Goal: Task Accomplishment & Management: Manage account settings

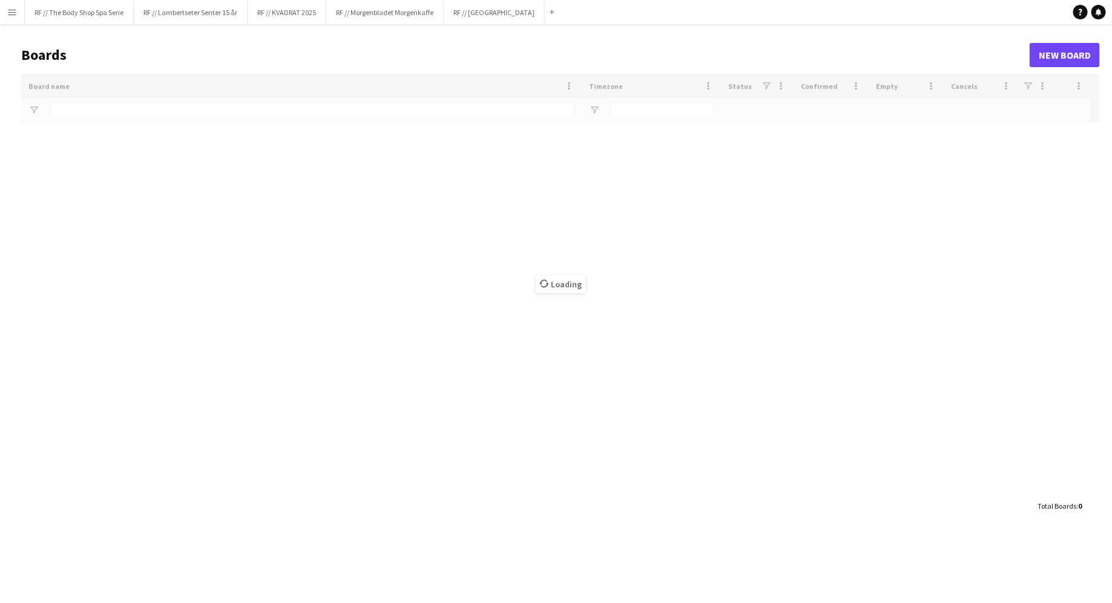
type input "**"
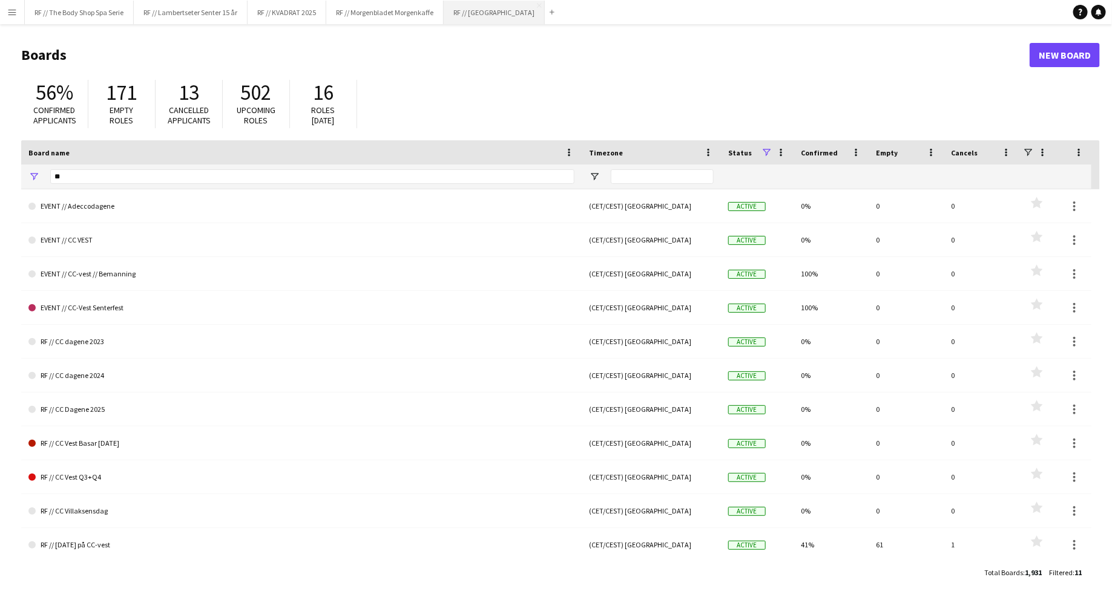
click at [479, 17] on button "RF // Fjordland Close" at bounding box center [494, 13] width 101 height 24
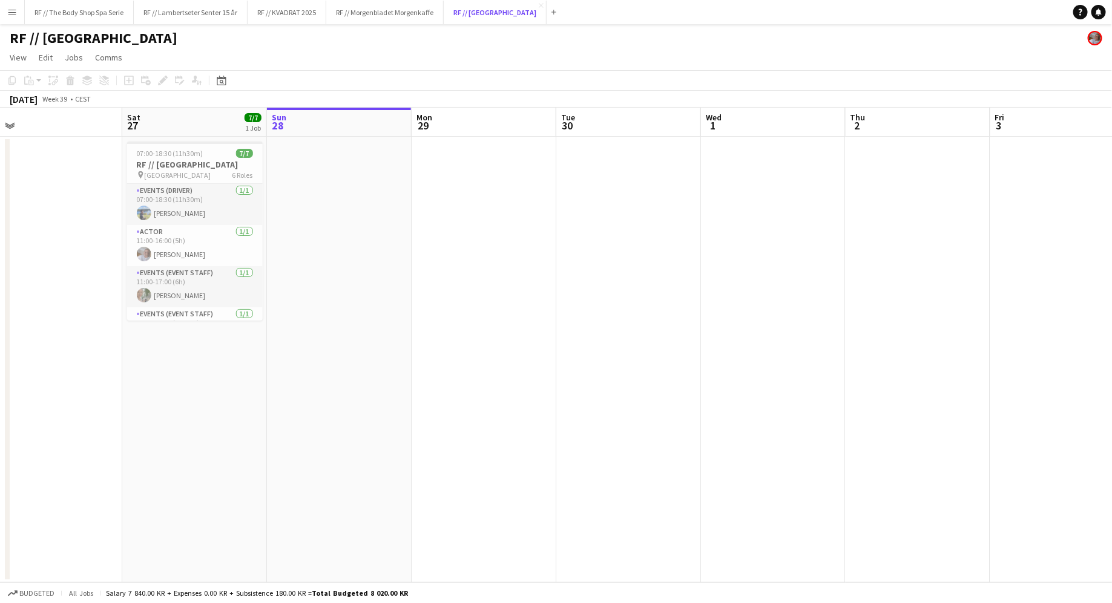
scroll to position [0, 243]
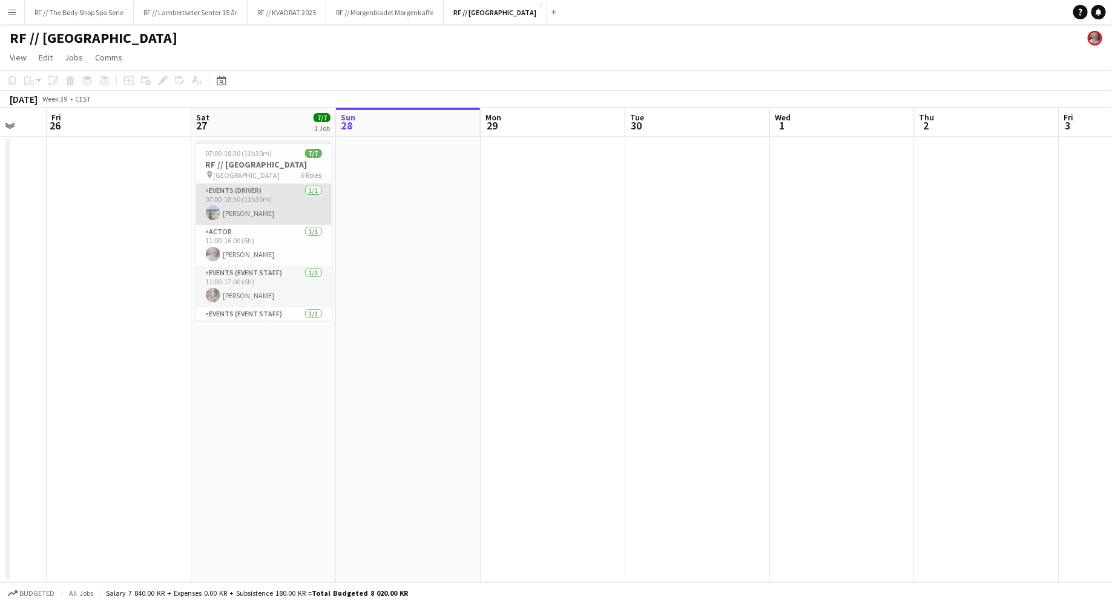
click at [251, 212] on app-card-role "Events (Driver) [DATE] 07:00-18:30 (11h30m) [PERSON_NAME]" at bounding box center [264, 204] width 136 height 41
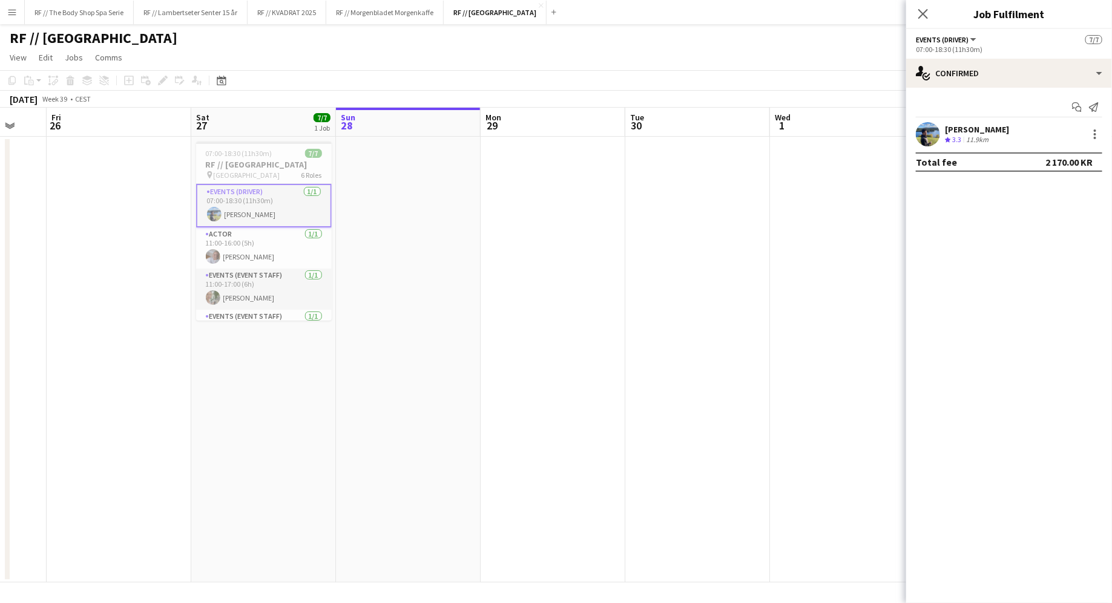
click at [930, 131] on app-user-avatar at bounding box center [928, 134] width 24 height 24
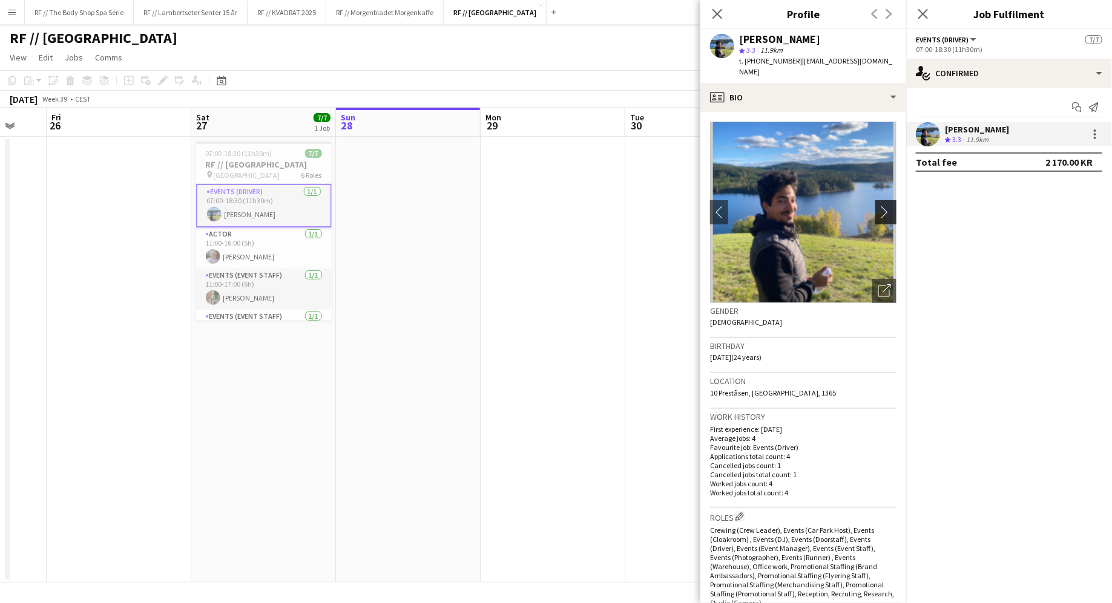
click at [884, 206] on app-icon "chevron-right" at bounding box center [887, 212] width 19 height 13
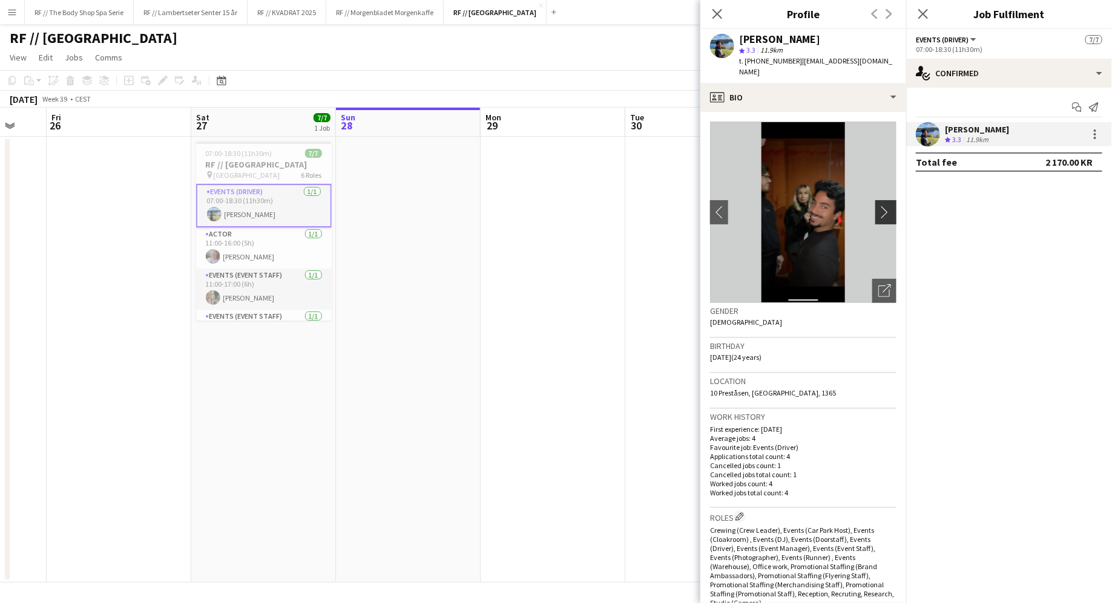
click at [885, 206] on app-icon "chevron-right" at bounding box center [887, 212] width 19 height 13
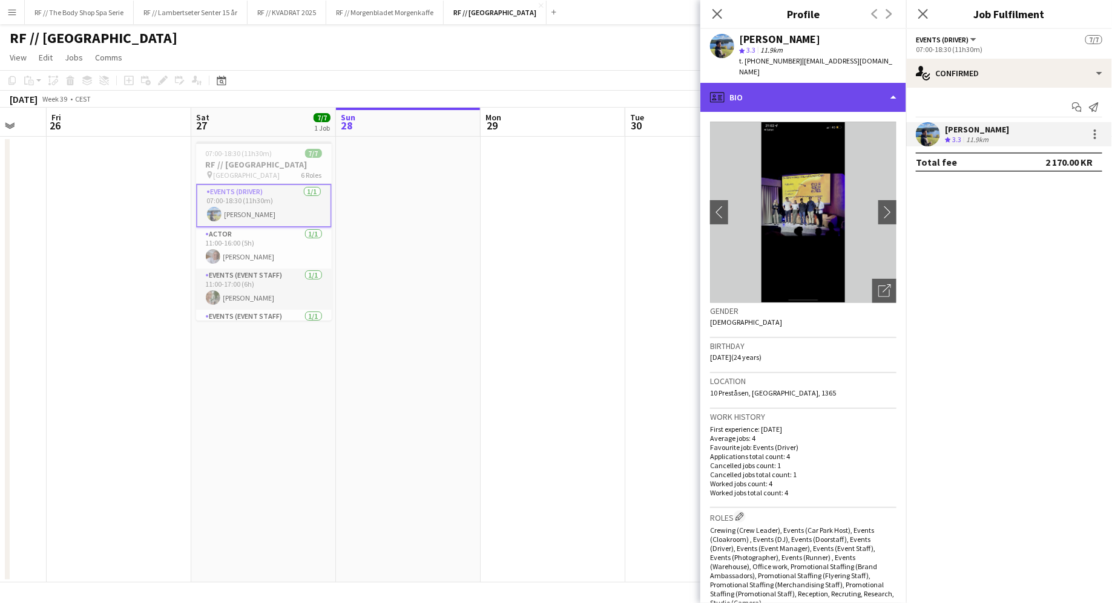
click at [763, 83] on div "profile Bio" at bounding box center [803, 97] width 206 height 29
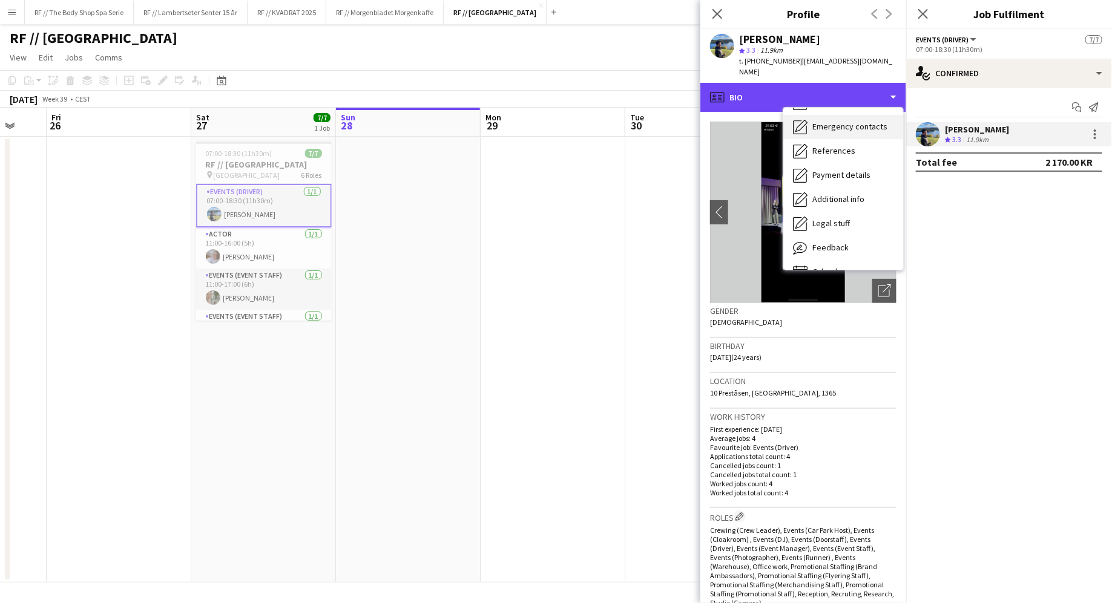
scroll to position [113, 0]
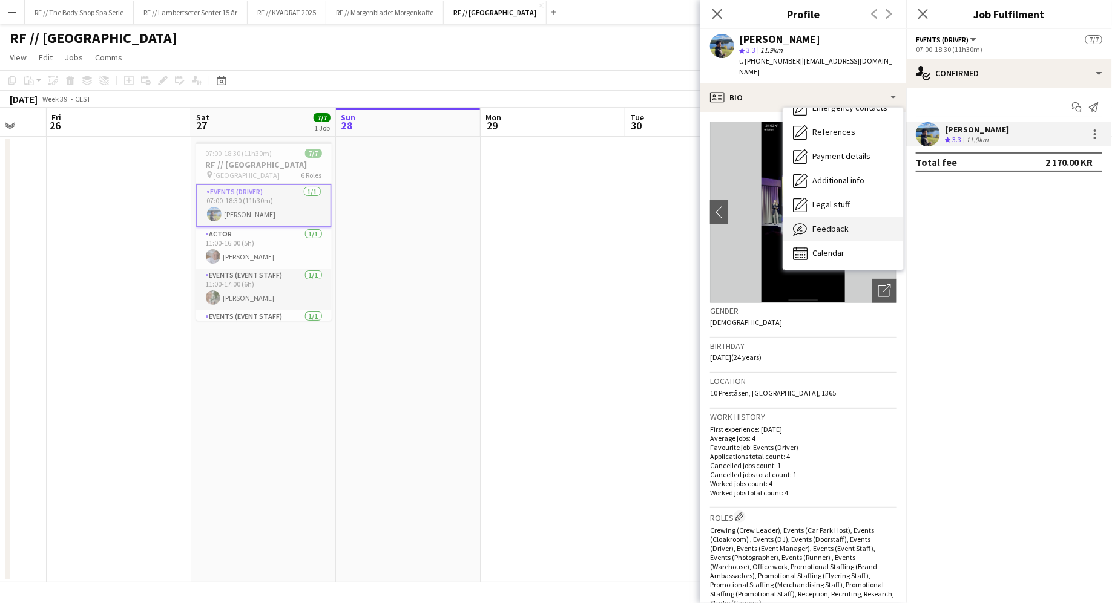
click at [832, 223] on span "Feedback" at bounding box center [830, 228] width 36 height 11
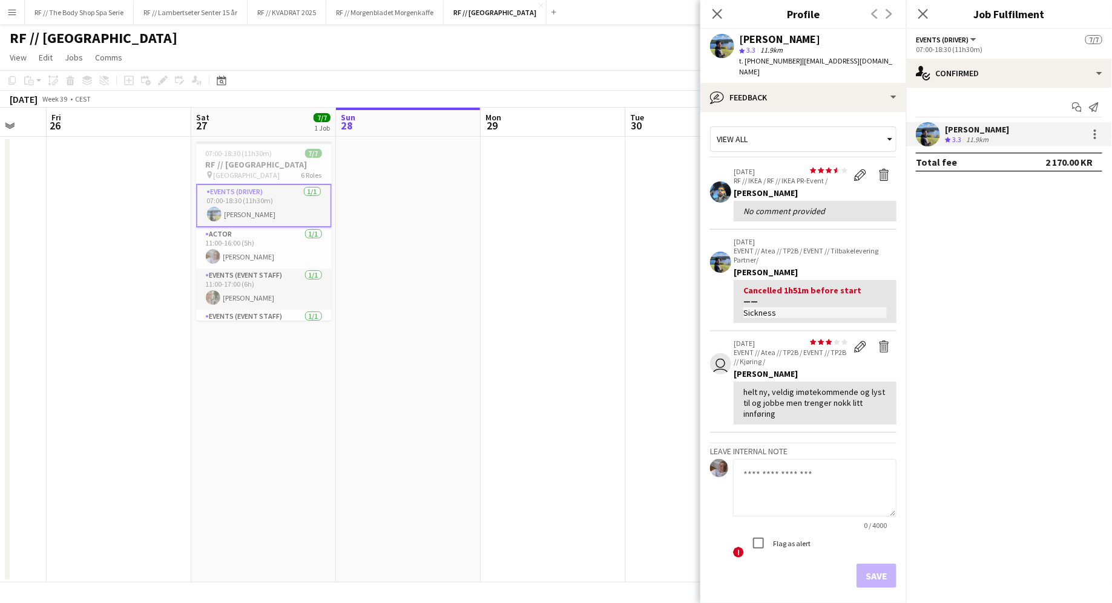
click at [184, 284] on app-date-cell at bounding box center [119, 360] width 145 height 446
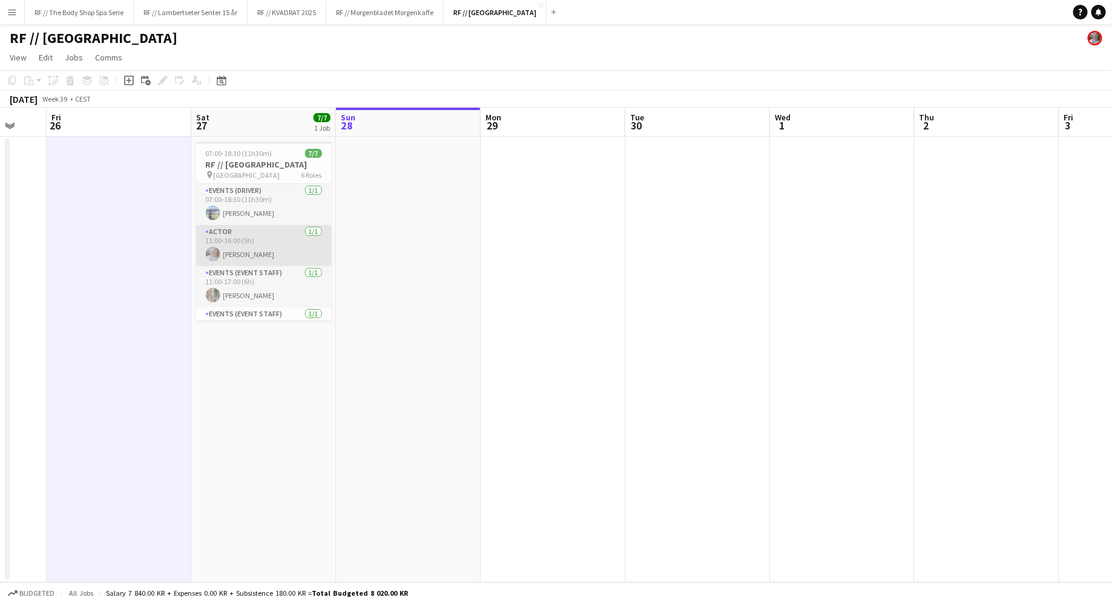
click at [243, 249] on app-card-role "Actor [DATE] 11:00-16:00 (5h) [PERSON_NAME]" at bounding box center [264, 245] width 136 height 41
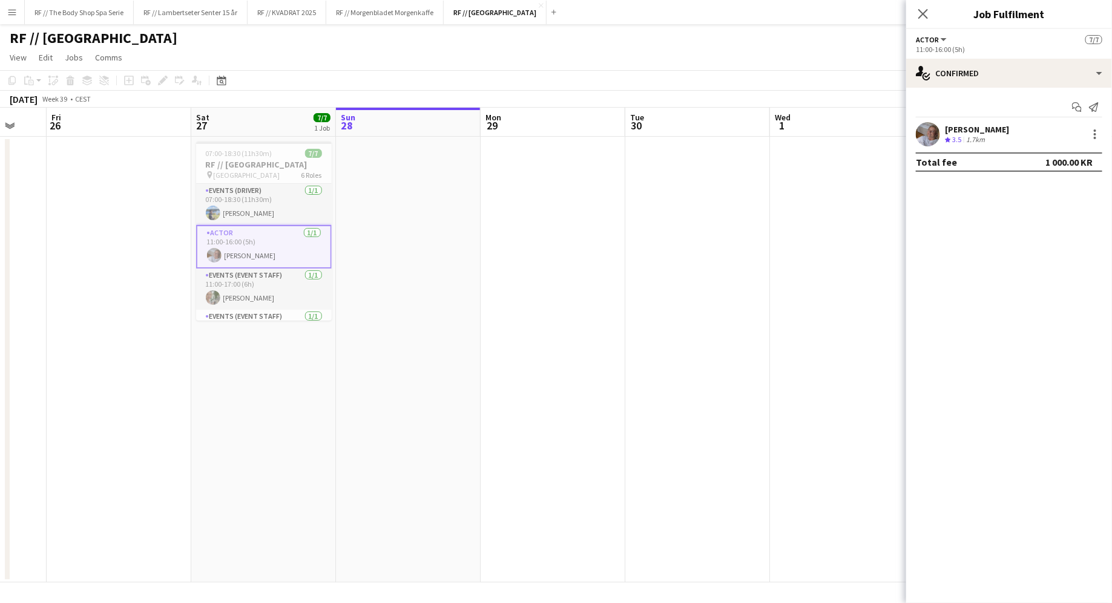
click at [981, 134] on div "[PERSON_NAME]" at bounding box center [977, 129] width 64 height 11
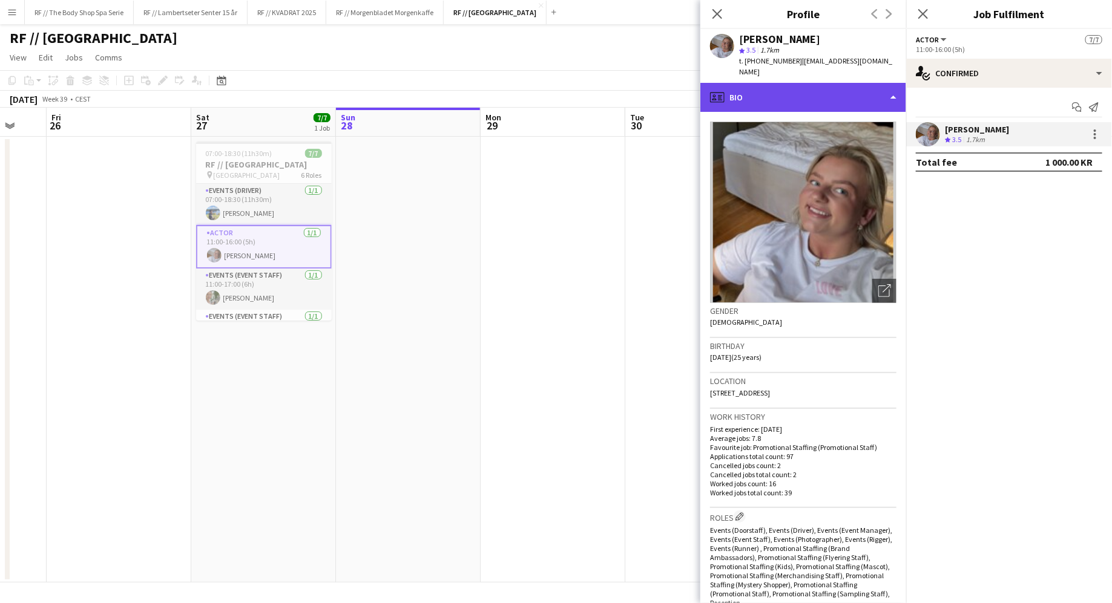
click at [792, 87] on div "profile Bio" at bounding box center [803, 97] width 206 height 29
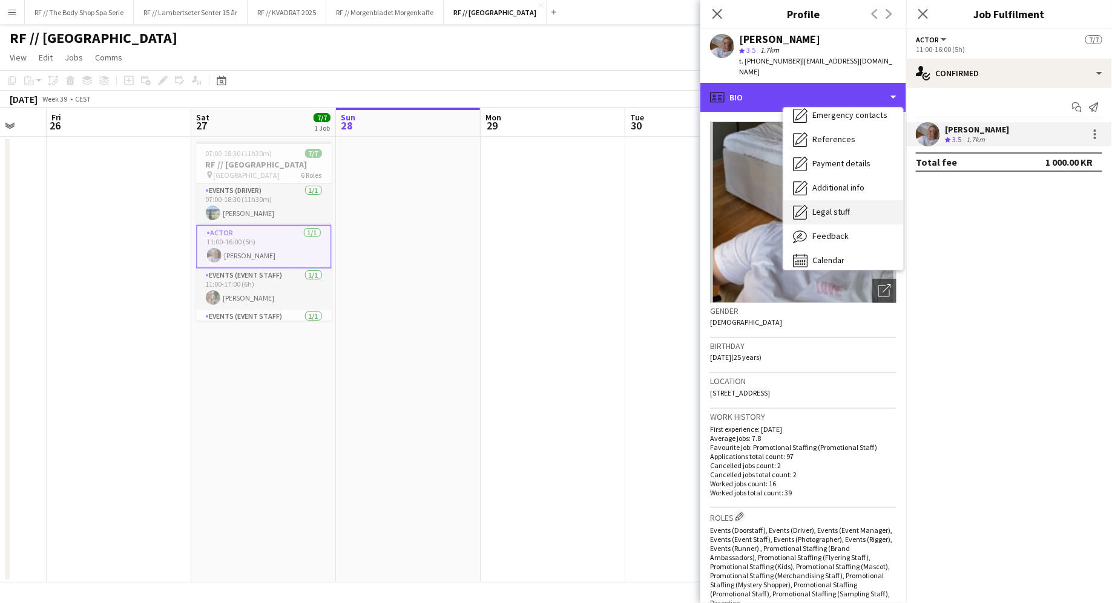
scroll to position [107, 0]
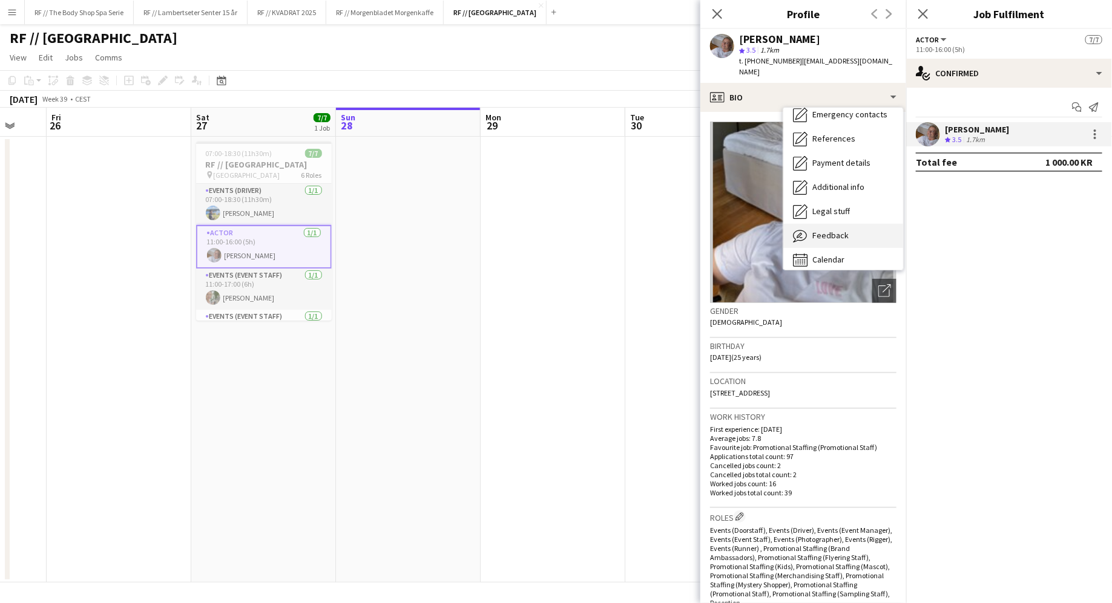
click at [824, 230] on span "Feedback" at bounding box center [830, 235] width 36 height 11
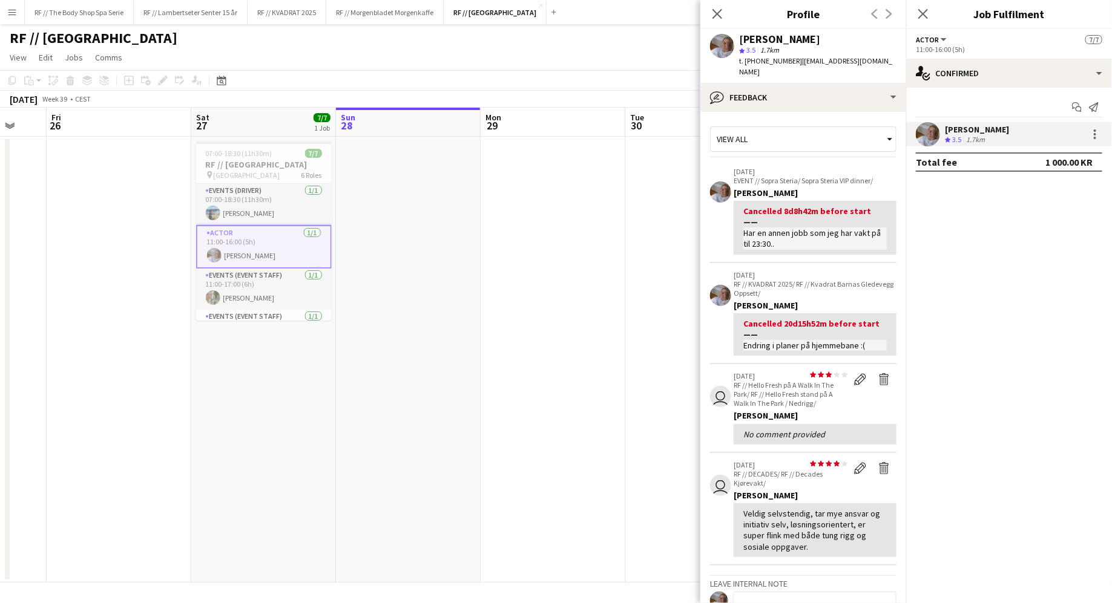
click at [725, 326] on app-crew-profile-feedback-item "[DATE] RF // KVADRAT 2025/ RF // Kvadrat Barnas Gledevegg Oppsett/ [PERSON_NAME…" at bounding box center [803, 314] width 186 height 102
click at [714, 15] on icon "Close pop-in" at bounding box center [716, 13] width 11 height 11
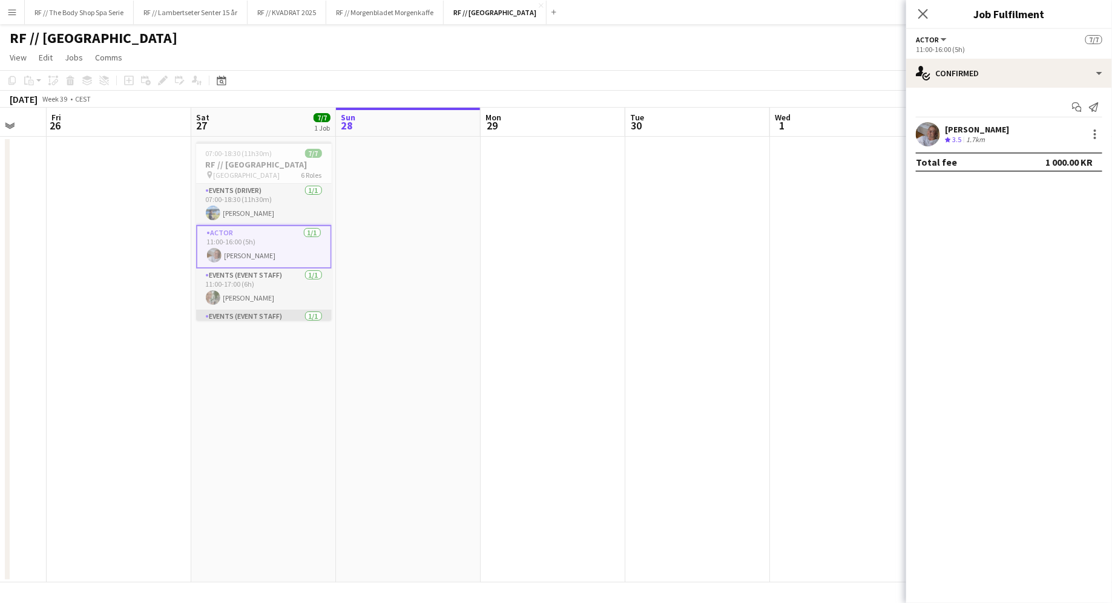
click at [280, 315] on app-card-role "Events (Event Staff) [DATE] 11:30-17:00 (5h30m) [PERSON_NAME]" at bounding box center [264, 330] width 136 height 41
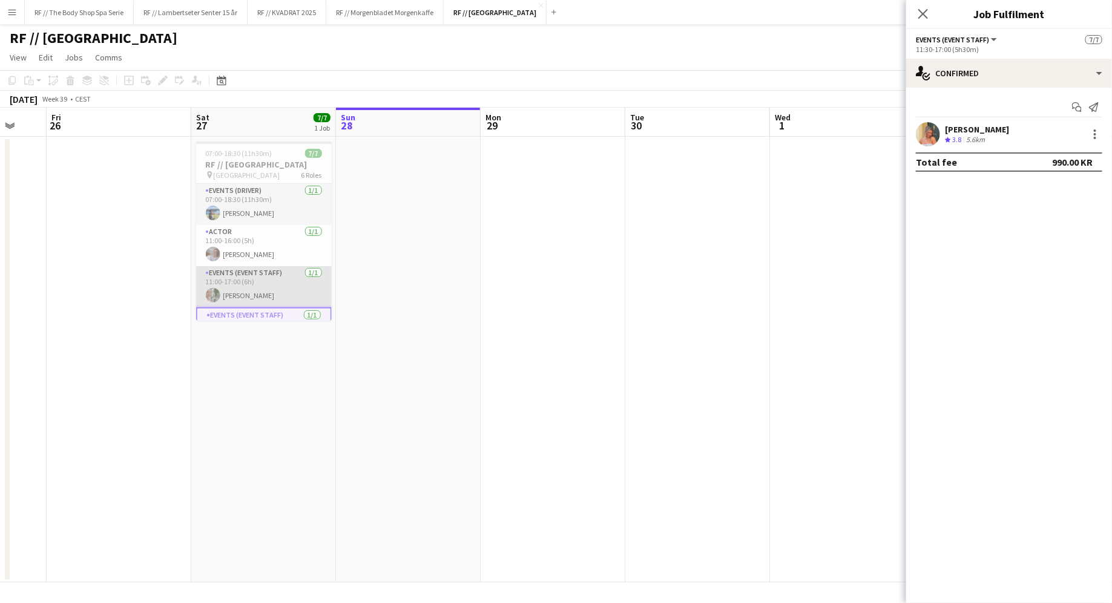
click at [266, 282] on app-card-role "Events (Event Staff) [DATE] 11:00-17:00 (6h) [PERSON_NAME]" at bounding box center [264, 286] width 136 height 41
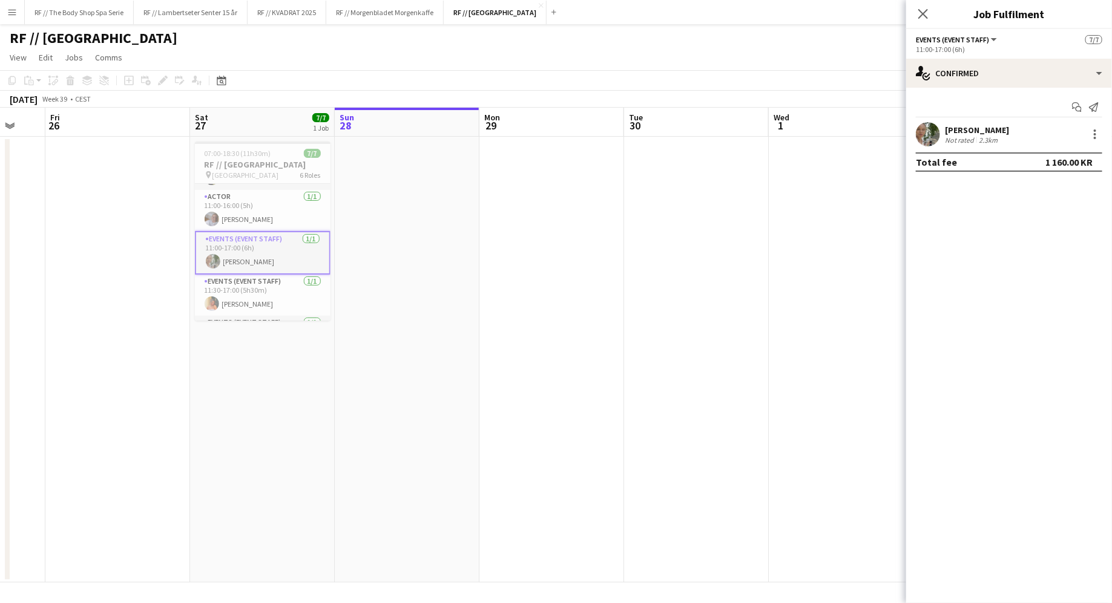
scroll to position [41, 0]
click at [973, 122] on div "[PERSON_NAME] Not rated 2.3km" at bounding box center [1009, 134] width 206 height 24
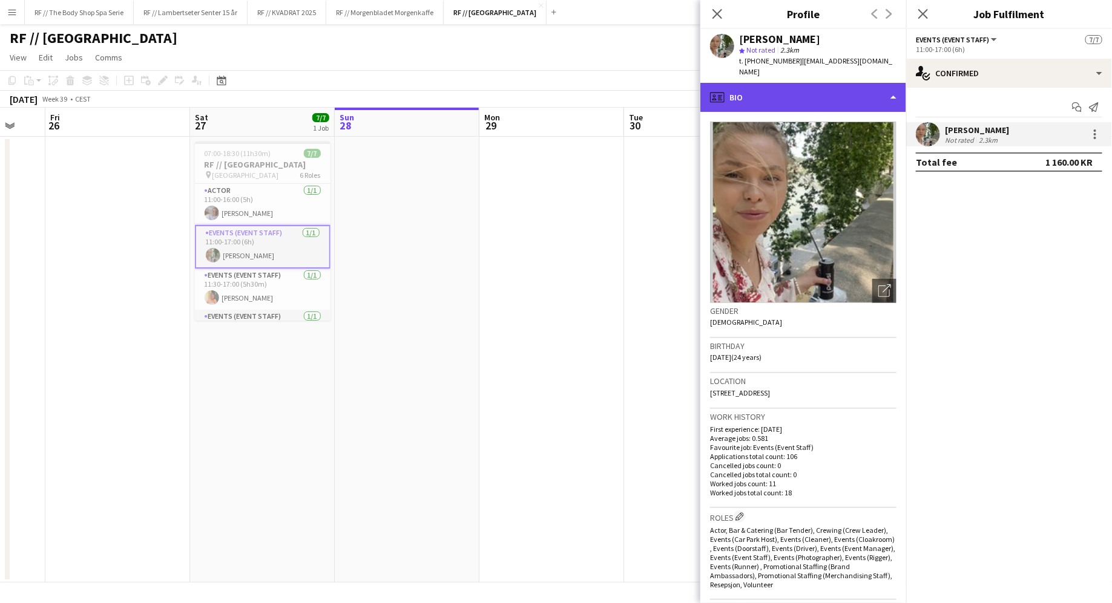
click at [855, 91] on div "profile Bio" at bounding box center [803, 97] width 206 height 29
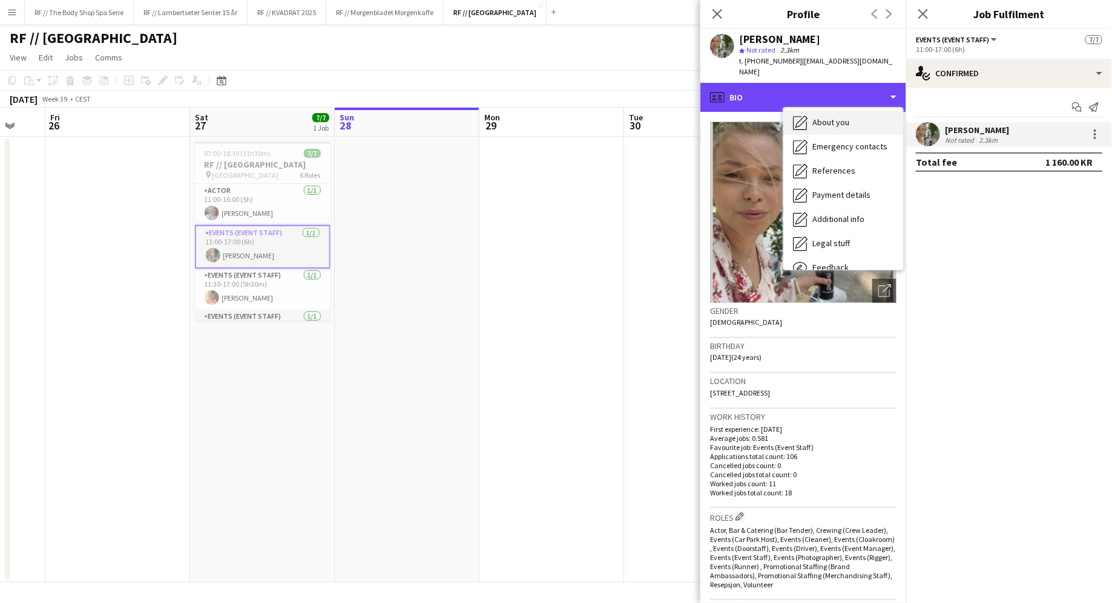
scroll to position [113, 0]
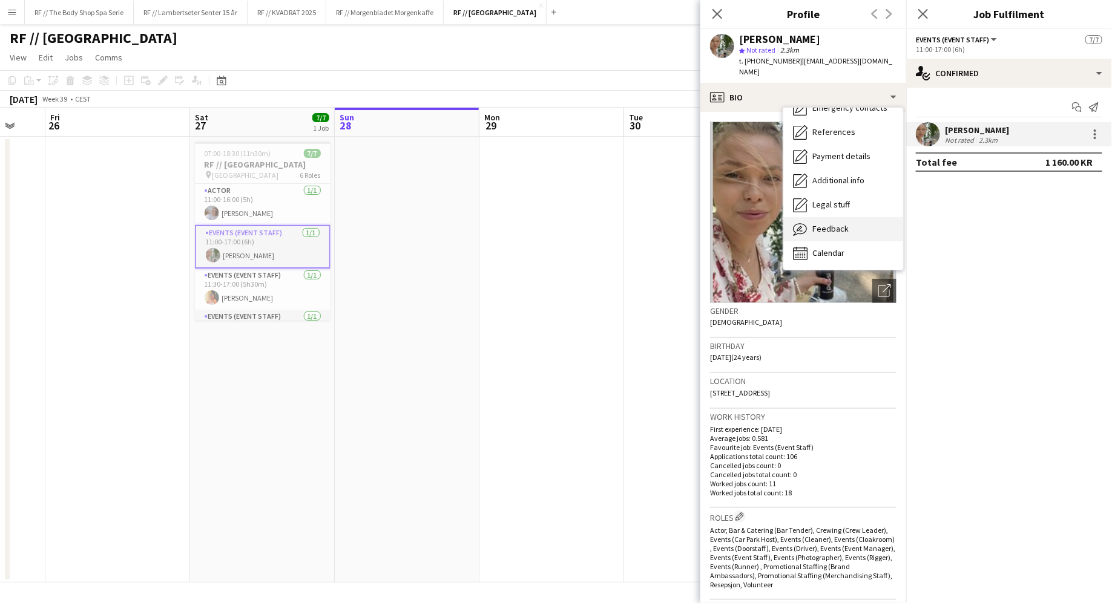
click at [824, 217] on div "Feedback Feedback" at bounding box center [843, 229] width 120 height 24
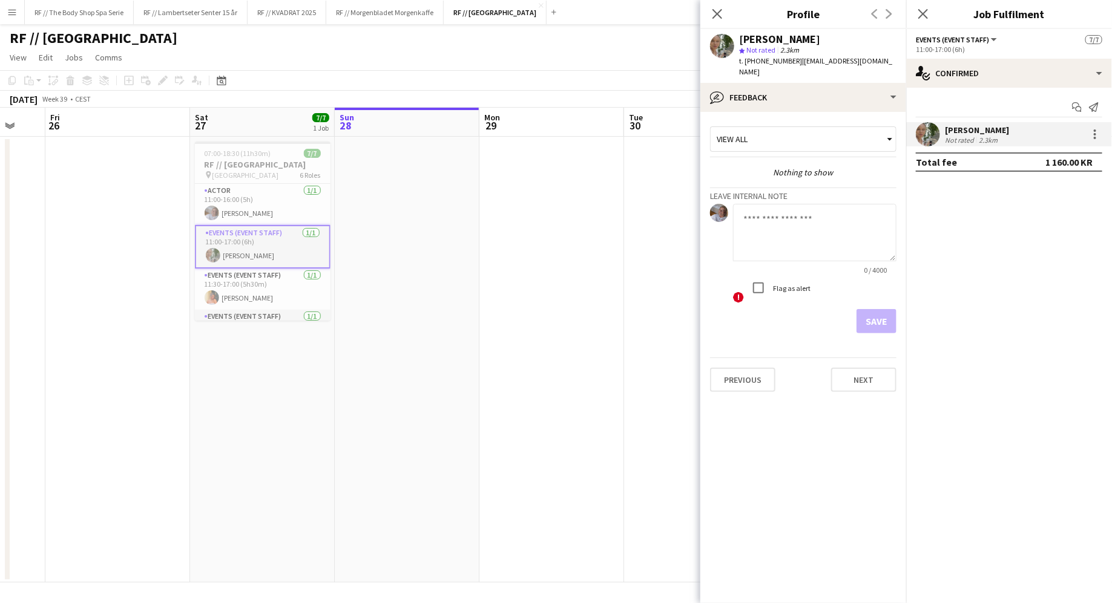
click at [790, 128] on div "View all" at bounding box center [797, 139] width 173 height 23
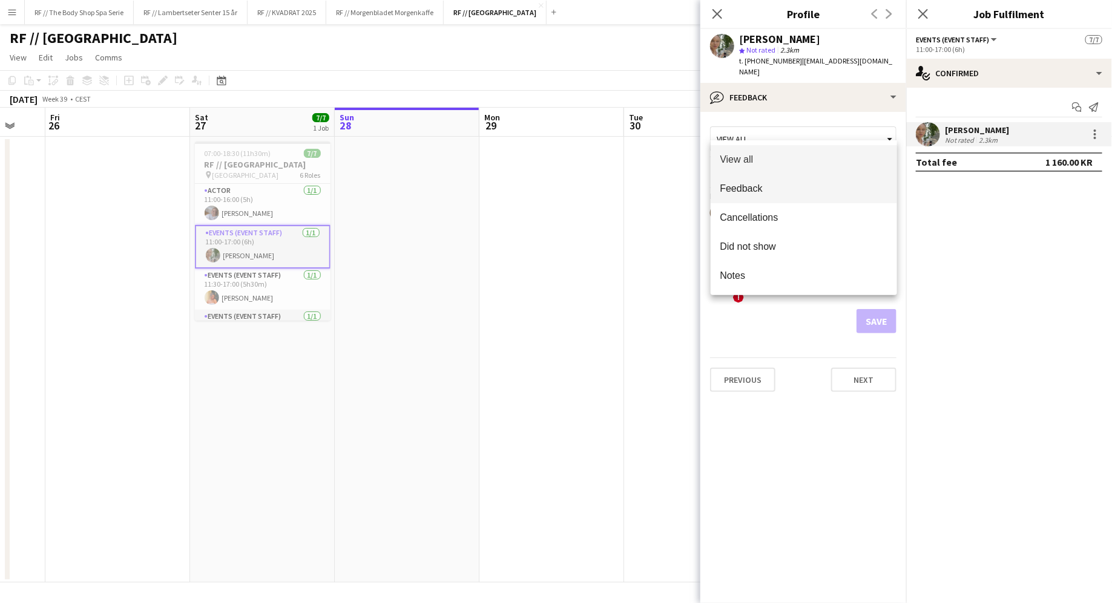
click at [745, 186] on span "Feedback" at bounding box center [803, 188] width 167 height 11
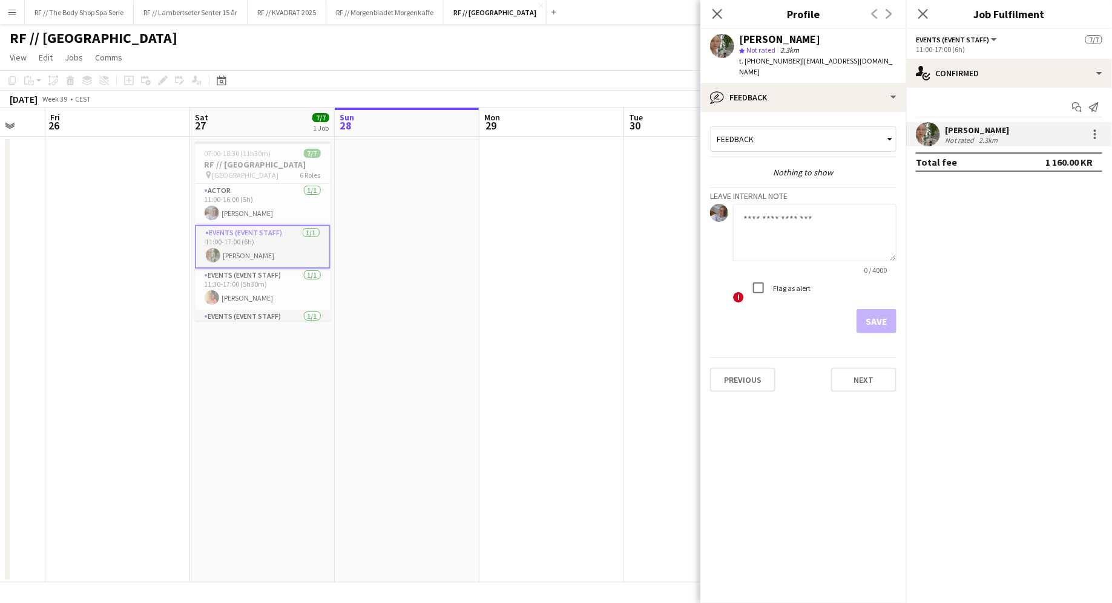
click at [755, 131] on div "Feedback" at bounding box center [797, 139] width 173 height 23
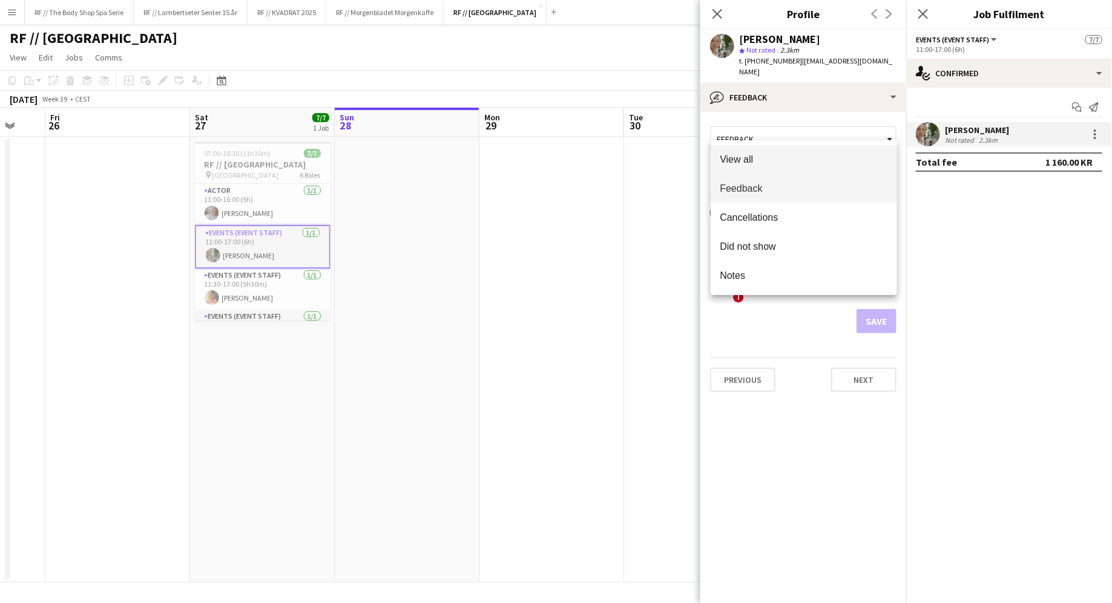
click at [755, 158] on span "View all" at bounding box center [803, 159] width 167 height 11
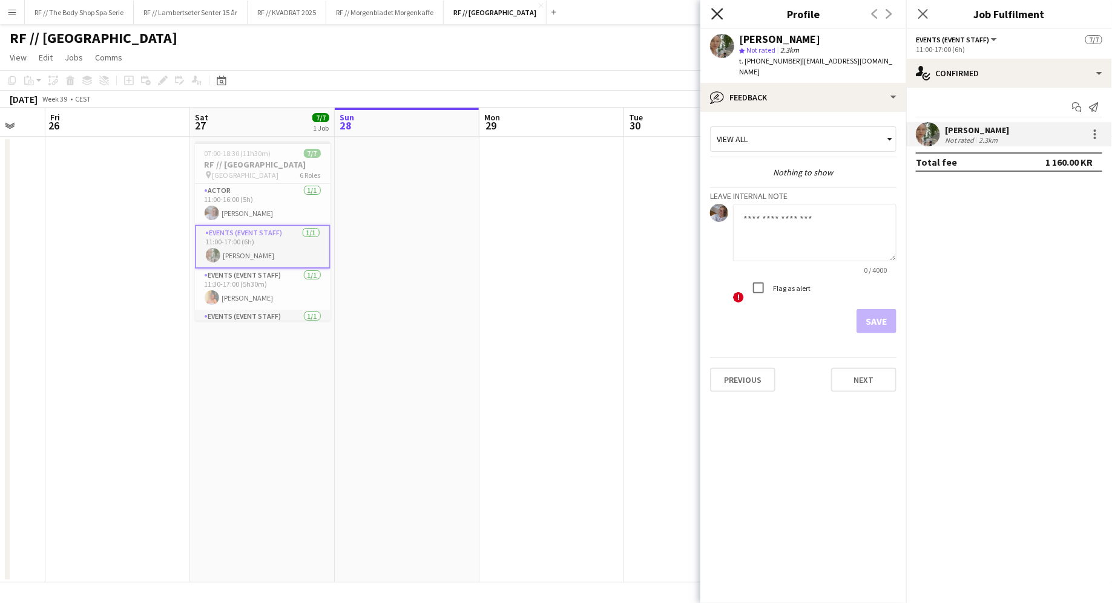
click at [714, 12] on icon "Close pop-in" at bounding box center [716, 13] width 11 height 11
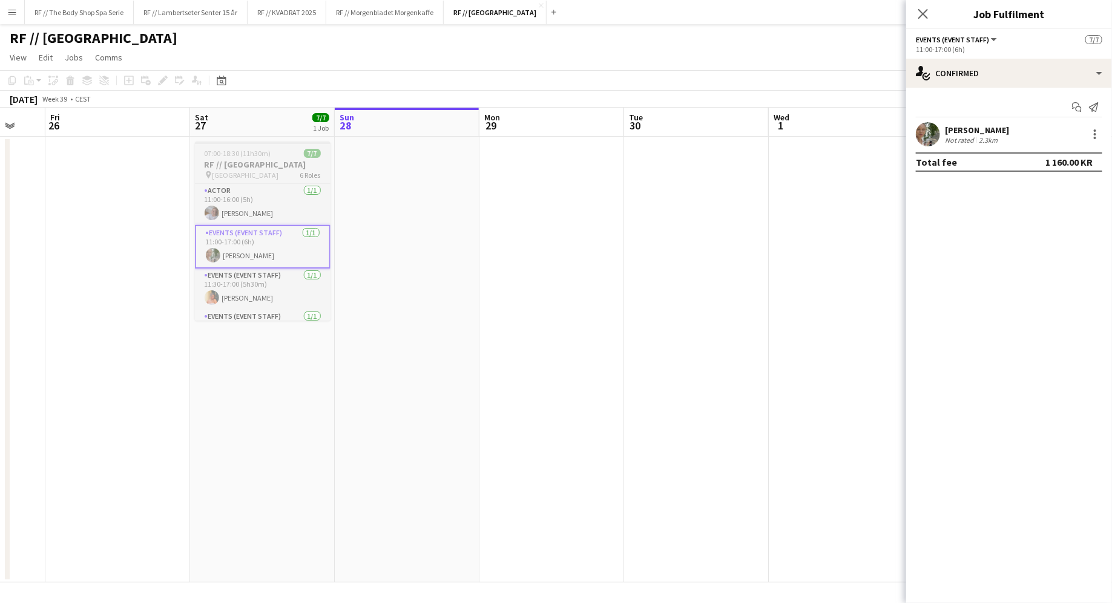
click at [301, 154] on div "07:00-18:30 (11h30m) 7/7" at bounding box center [263, 153] width 136 height 9
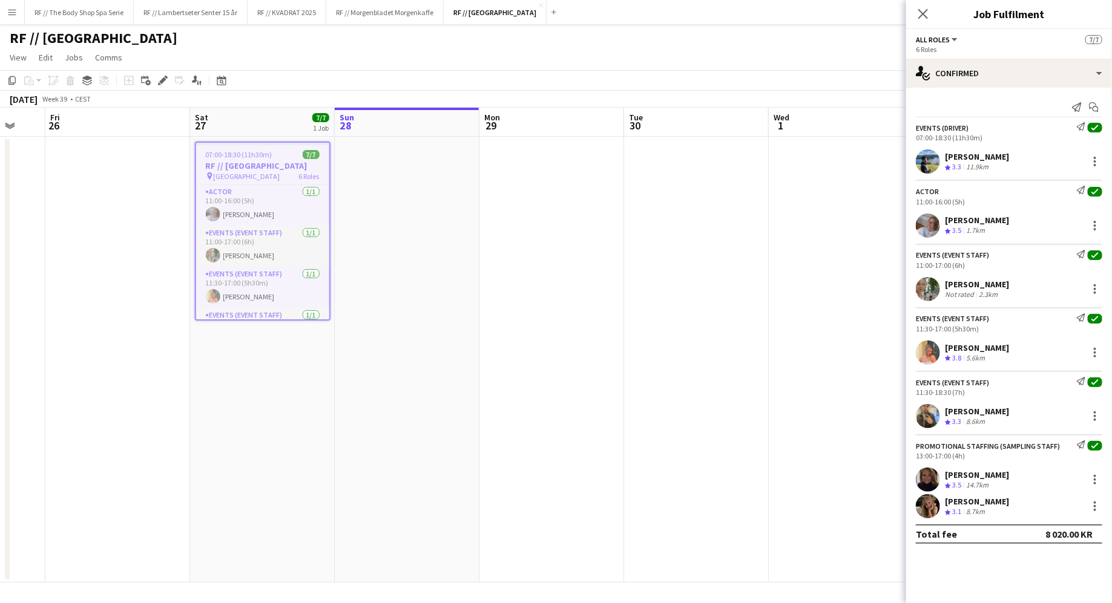
click at [937, 41] on span "All roles" at bounding box center [933, 39] width 34 height 9
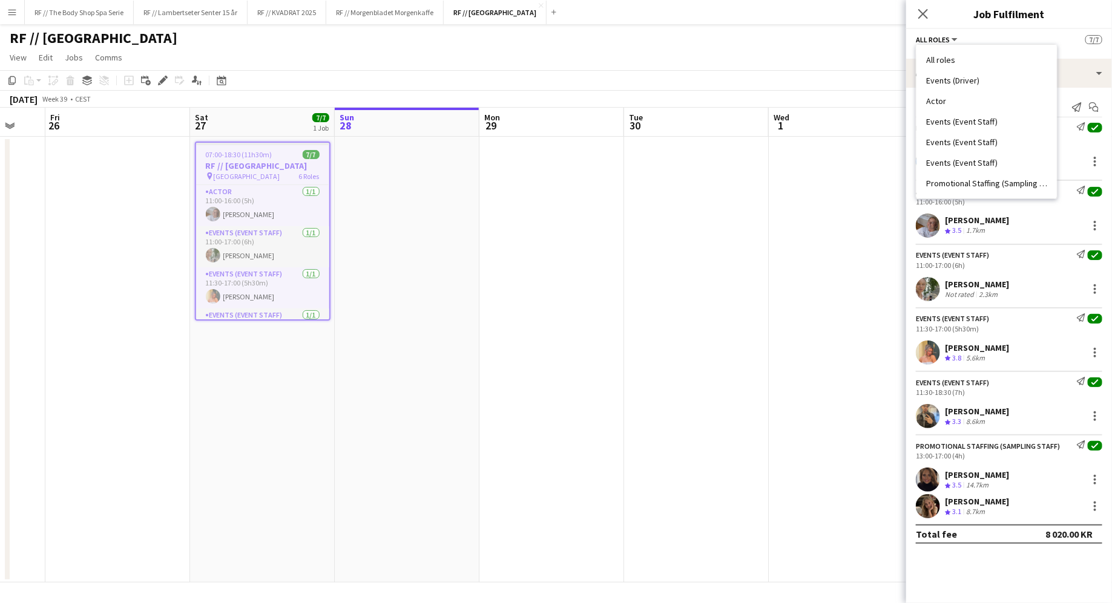
click at [937, 41] on span "All roles" at bounding box center [933, 39] width 34 height 9
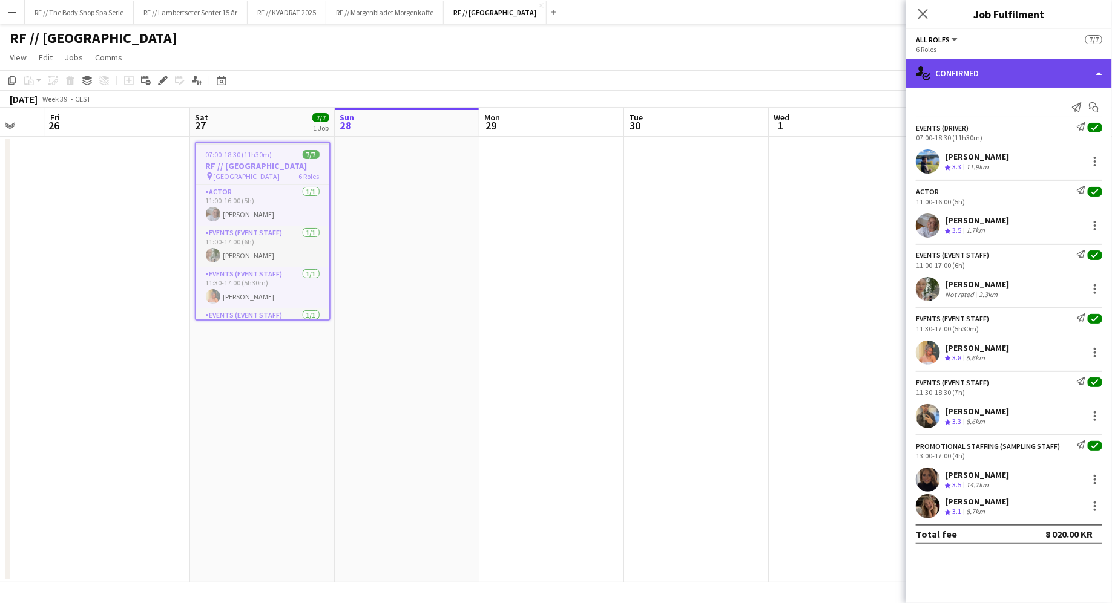
click at [1101, 67] on div "single-neutral-actions-check-2 Confirmed" at bounding box center [1009, 73] width 206 height 29
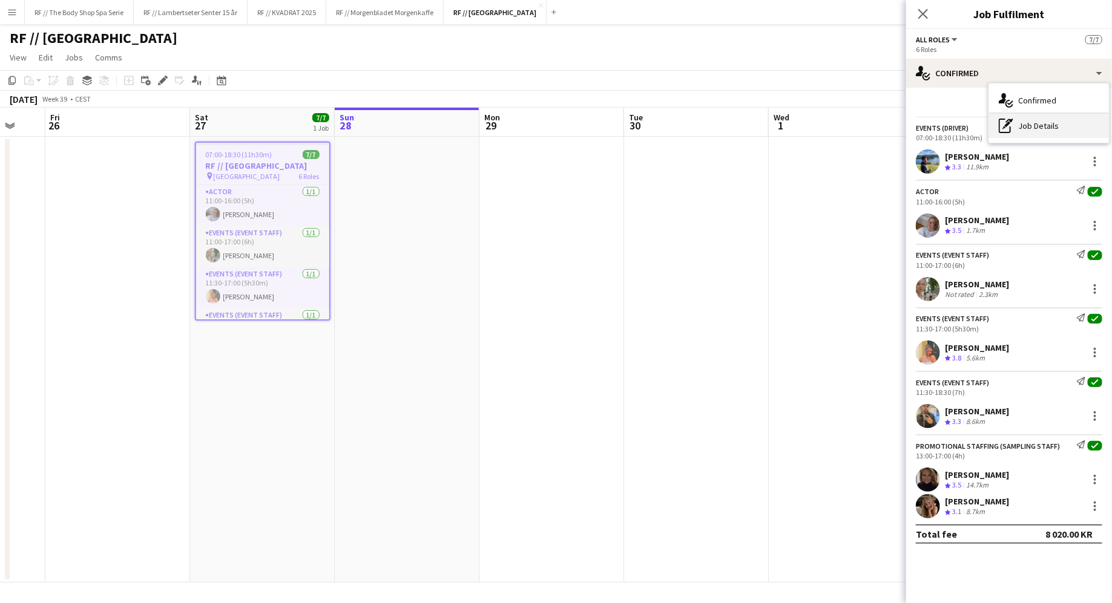
click at [1022, 130] on div "pen-write Job Details" at bounding box center [1049, 126] width 120 height 24
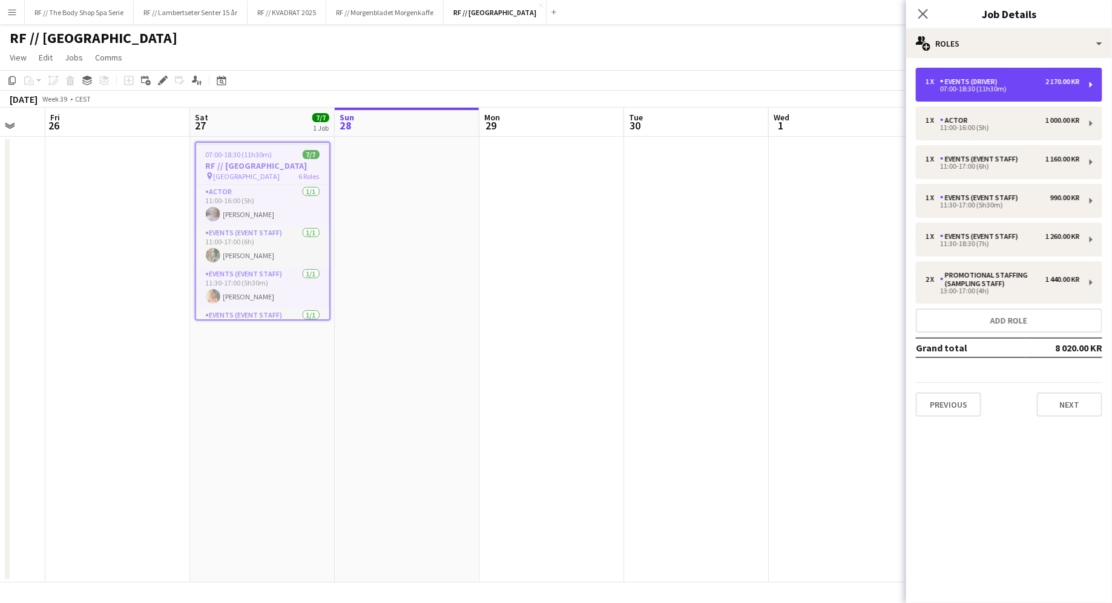
click at [985, 74] on div "1 x Events (Driver) 2 170.00 KR 07:00-18:30 (11h30m)" at bounding box center [1009, 85] width 186 height 34
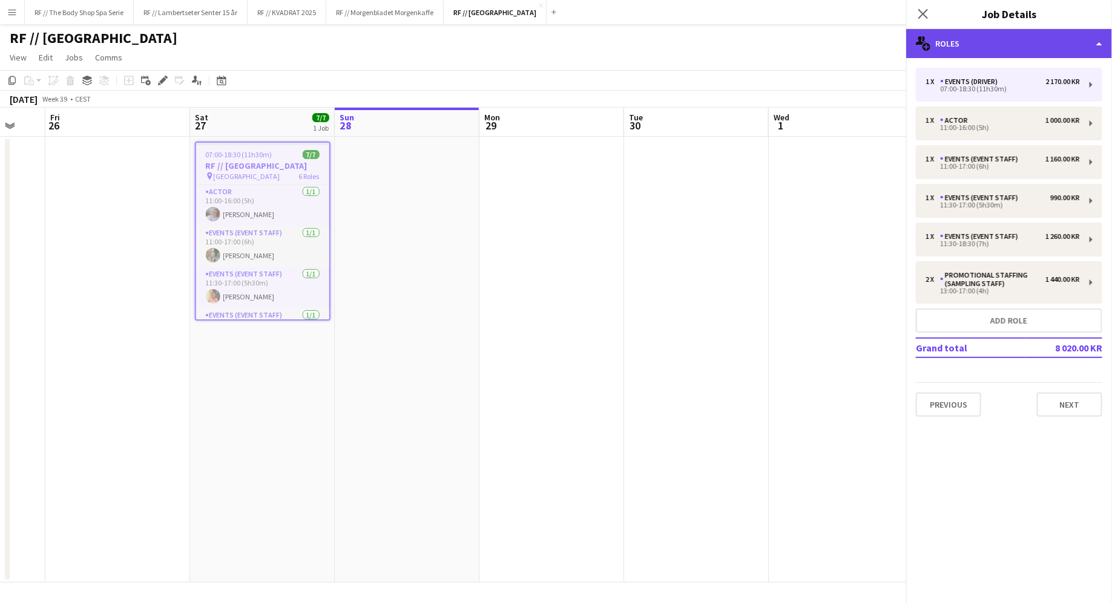
click at [986, 47] on div "multiple-users-add Roles" at bounding box center [1009, 43] width 206 height 29
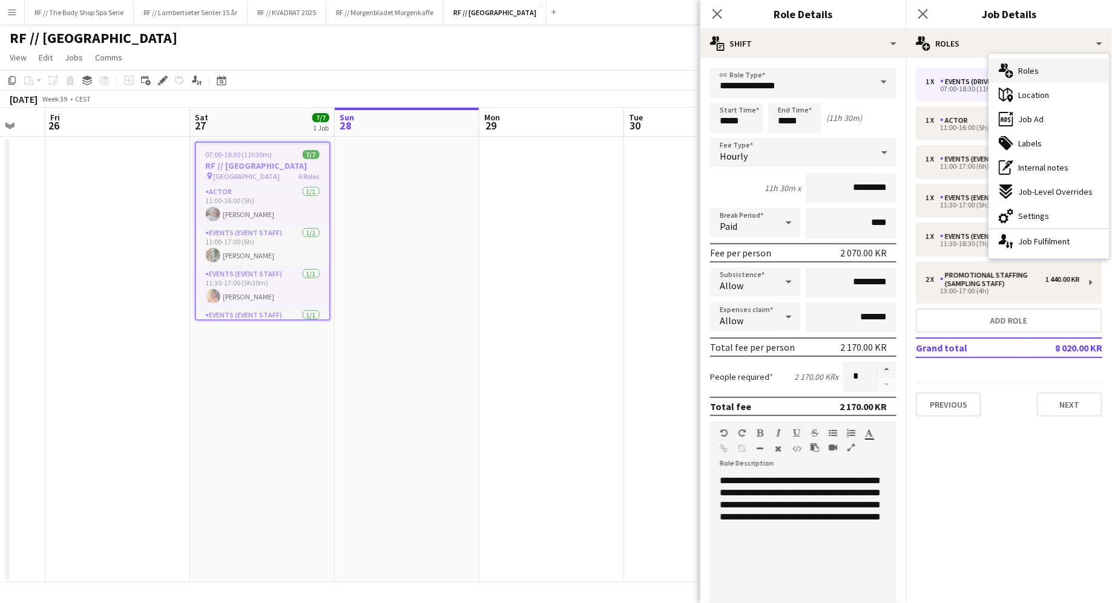
click at [1015, 70] on div "multiple-users-add Roles" at bounding box center [1049, 71] width 120 height 24
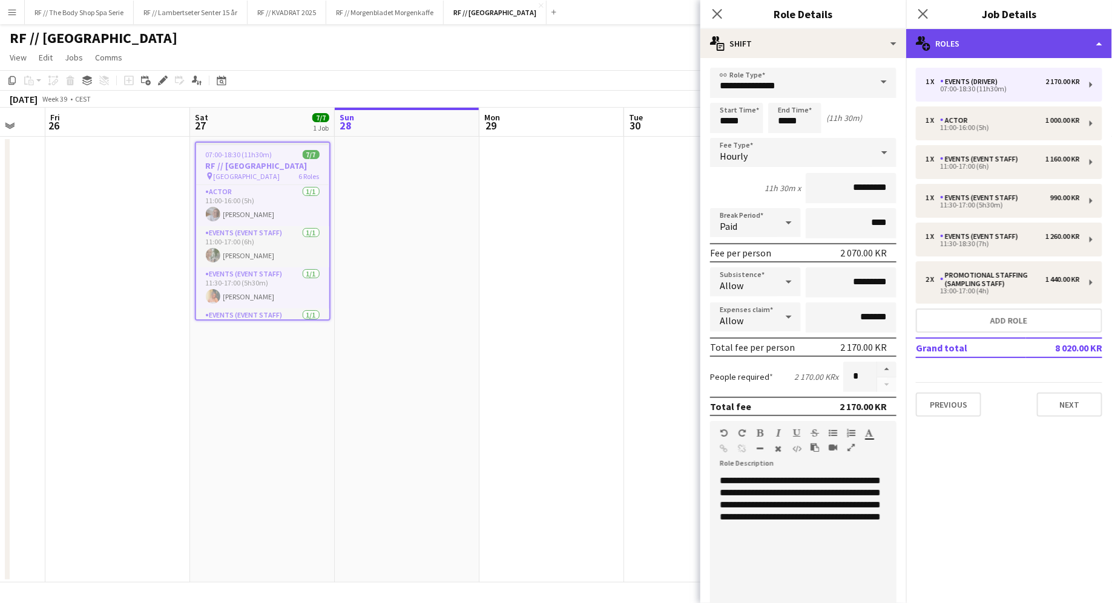
click at [994, 48] on div "multiple-users-add Roles" at bounding box center [1009, 43] width 206 height 29
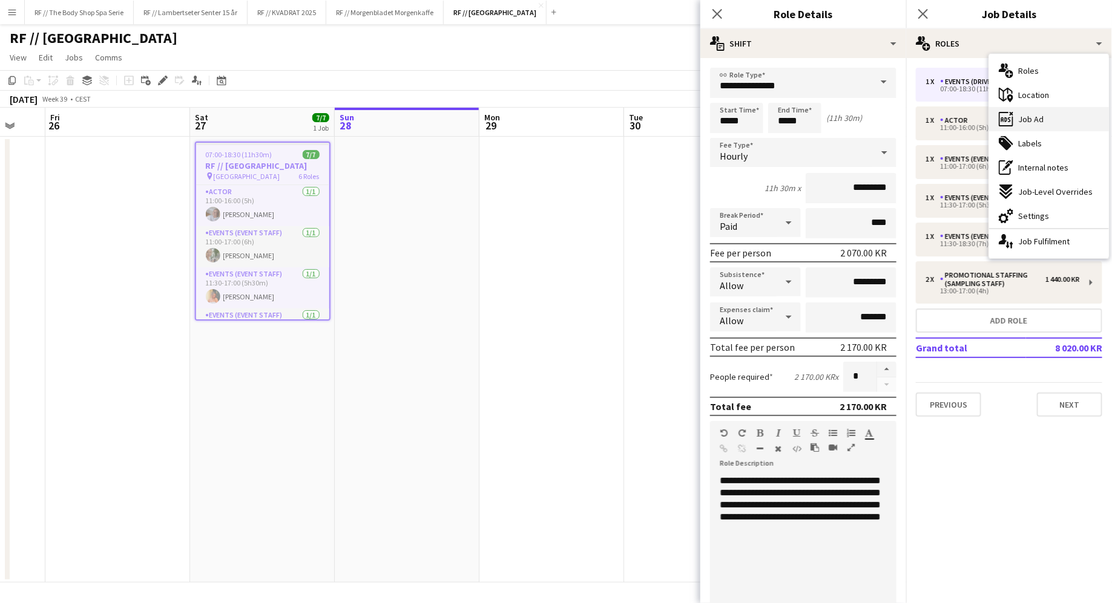
click at [1036, 116] on span "Job Ad" at bounding box center [1030, 119] width 25 height 11
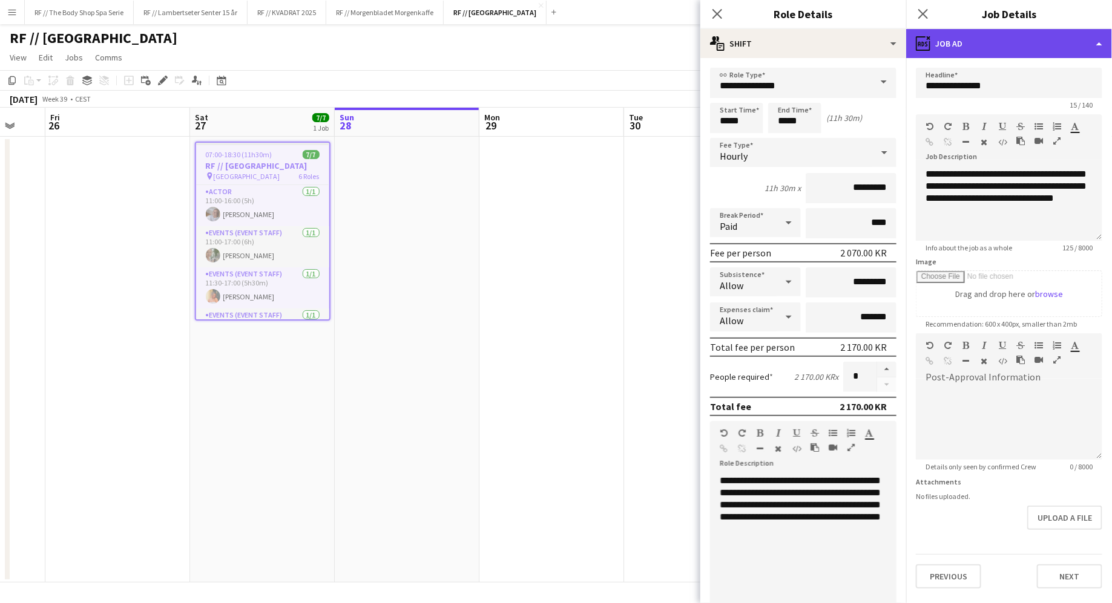
click at [971, 54] on div "ads-window Job Ad" at bounding box center [1009, 43] width 206 height 29
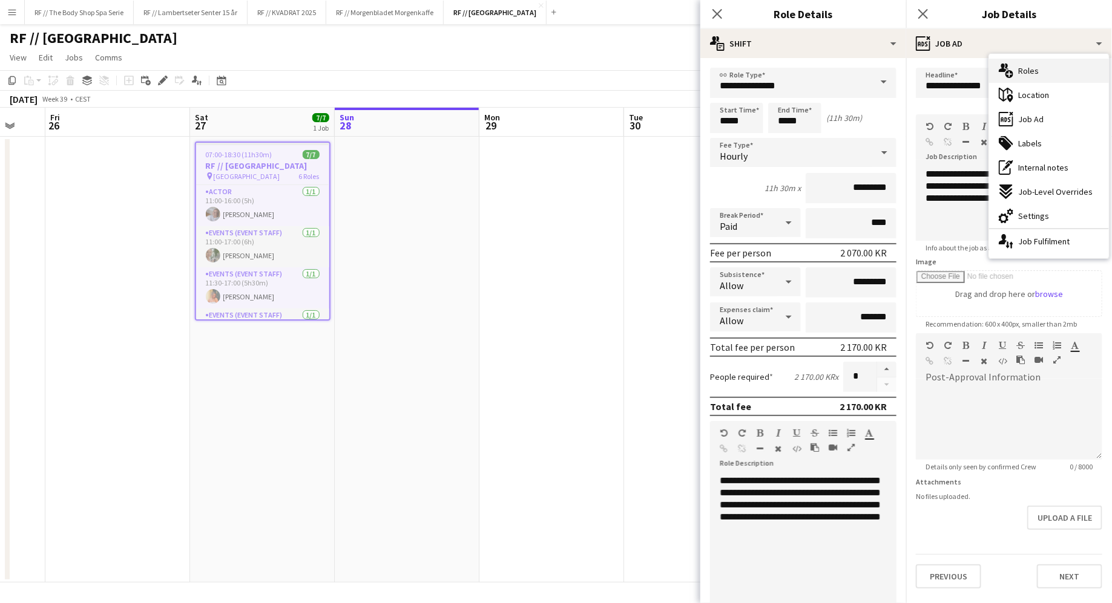
click at [1019, 64] on div "multiple-users-add Roles" at bounding box center [1049, 71] width 120 height 24
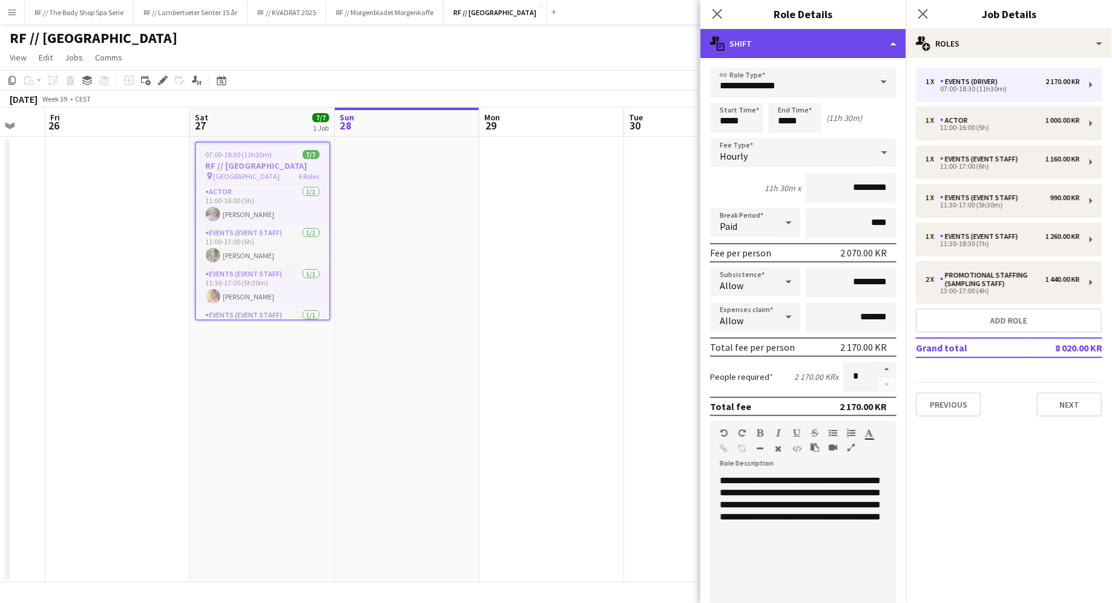
click at [774, 34] on div "multiple-actions-text Shift" at bounding box center [803, 43] width 206 height 29
click at [762, 42] on div "multiple-actions-text Shift" at bounding box center [803, 43] width 206 height 29
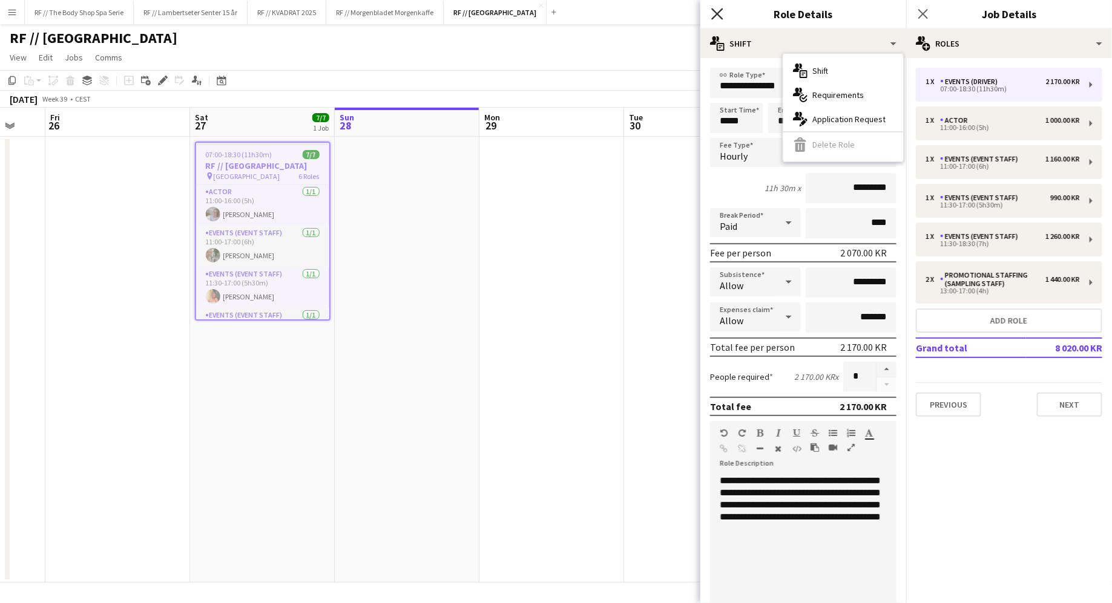
click at [717, 15] on icon "Close pop-in" at bounding box center [716, 13] width 11 height 11
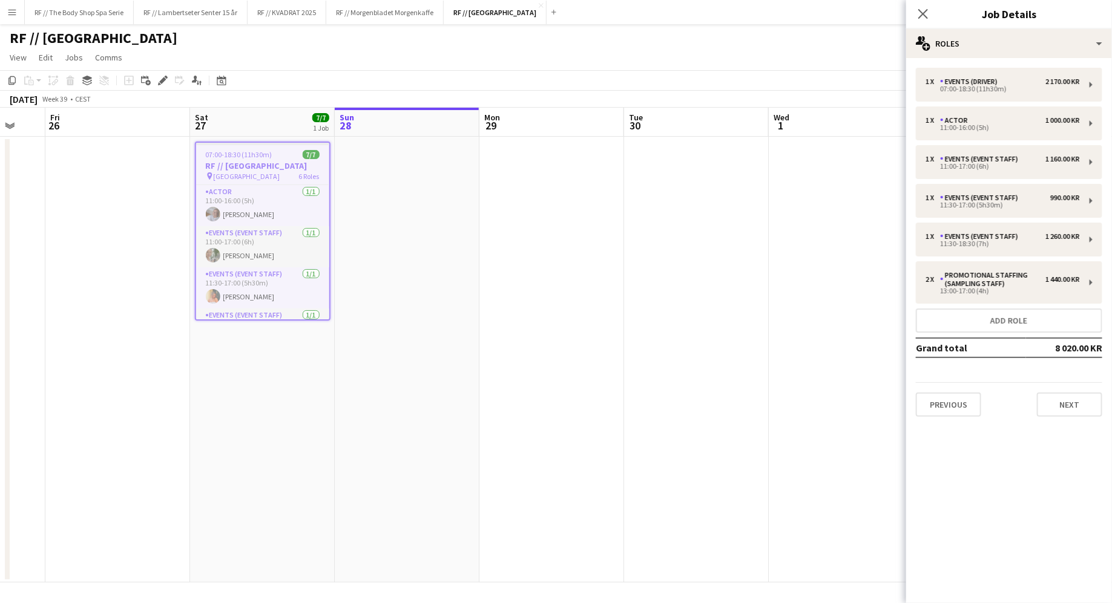
click at [430, 346] on app-date-cell at bounding box center [407, 360] width 145 height 446
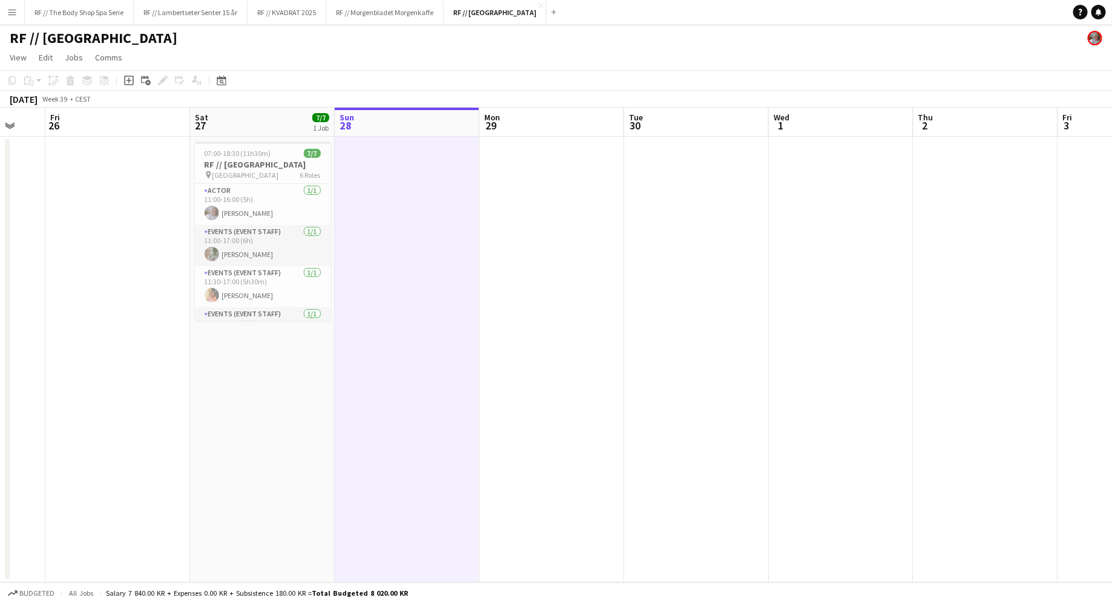
click at [249, 43] on div "RF // [GEOGRAPHIC_DATA]" at bounding box center [556, 35] width 1112 height 23
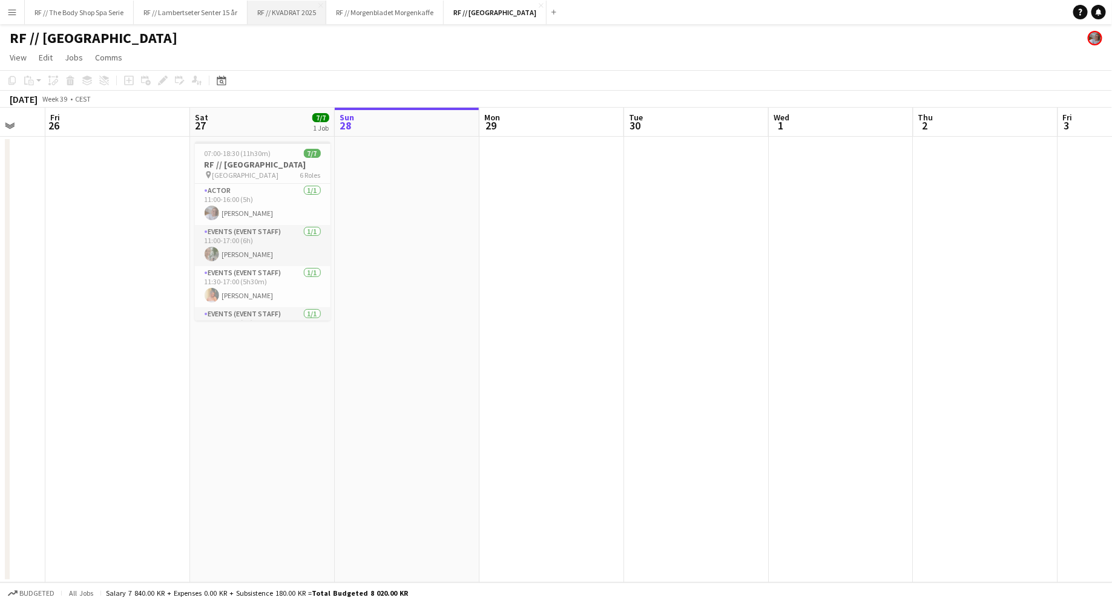
click at [283, 10] on button "RF // KVADRAT 2025 Close" at bounding box center [287, 13] width 79 height 24
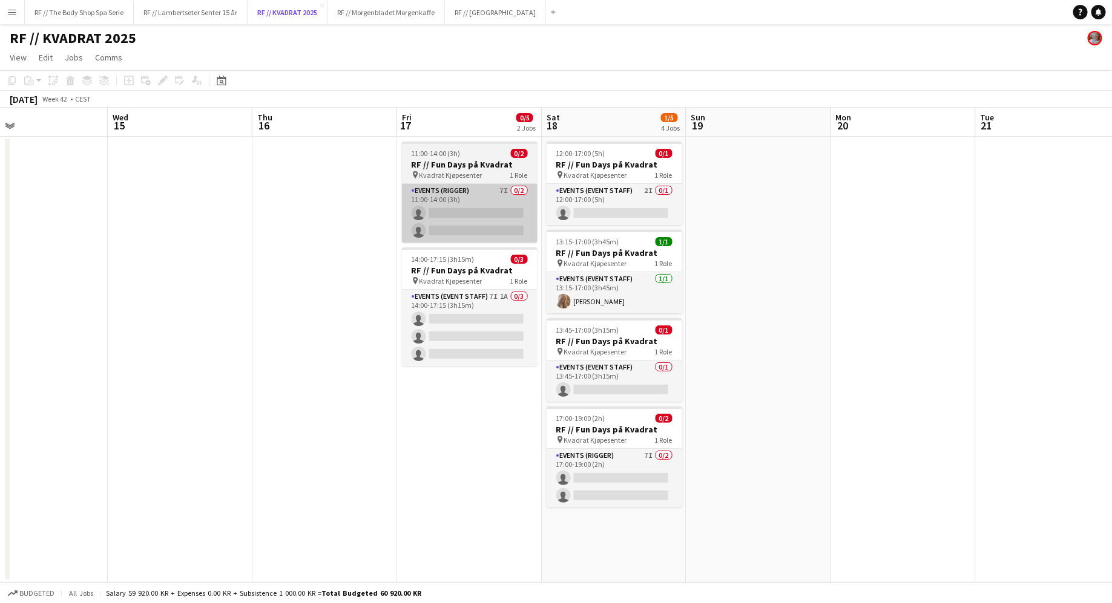
scroll to position [0, 472]
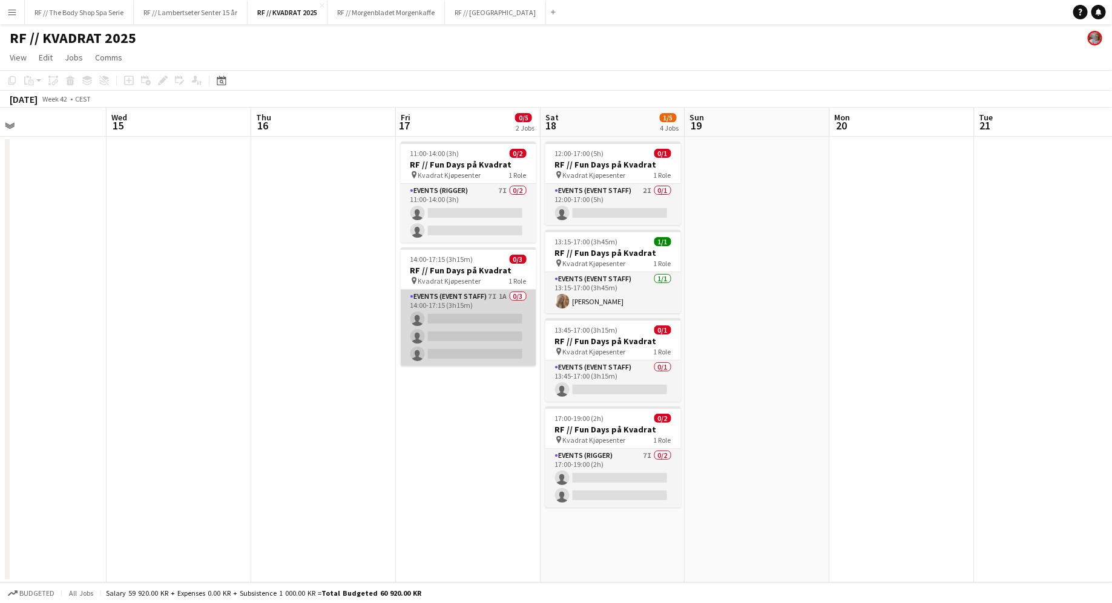
click at [499, 300] on app-card-role "Events (Event Staff) 7I 1A 0/3 14:00-17:15 (3h15m) single-neutral-actions singl…" at bounding box center [469, 328] width 136 height 76
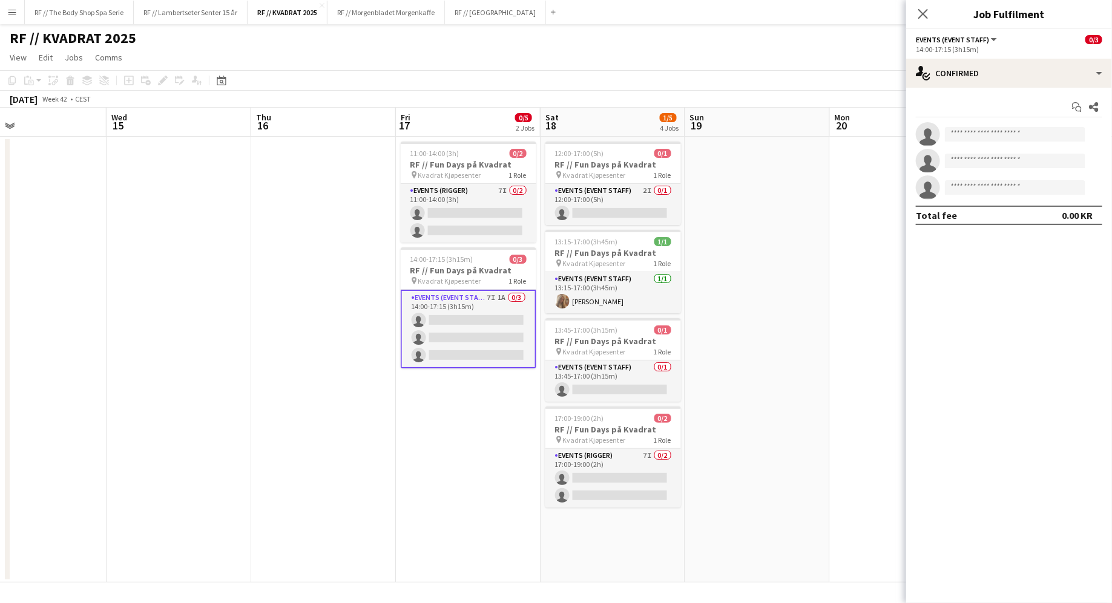
click at [1013, 39] on div "Events (Event Staff) All roles Events (Event Staff) 0/3" at bounding box center [1009, 39] width 186 height 11
click at [973, 73] on div "single-neutral-actions-check-2 Confirmed" at bounding box center [1009, 73] width 206 height 29
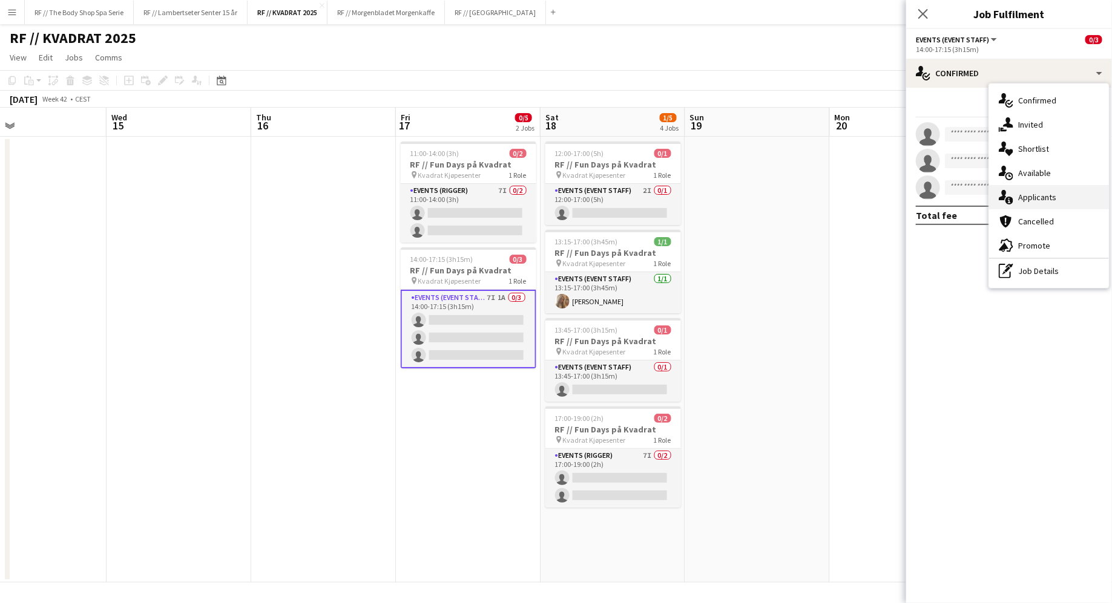
click at [1019, 197] on span "Applicants" at bounding box center [1037, 197] width 38 height 11
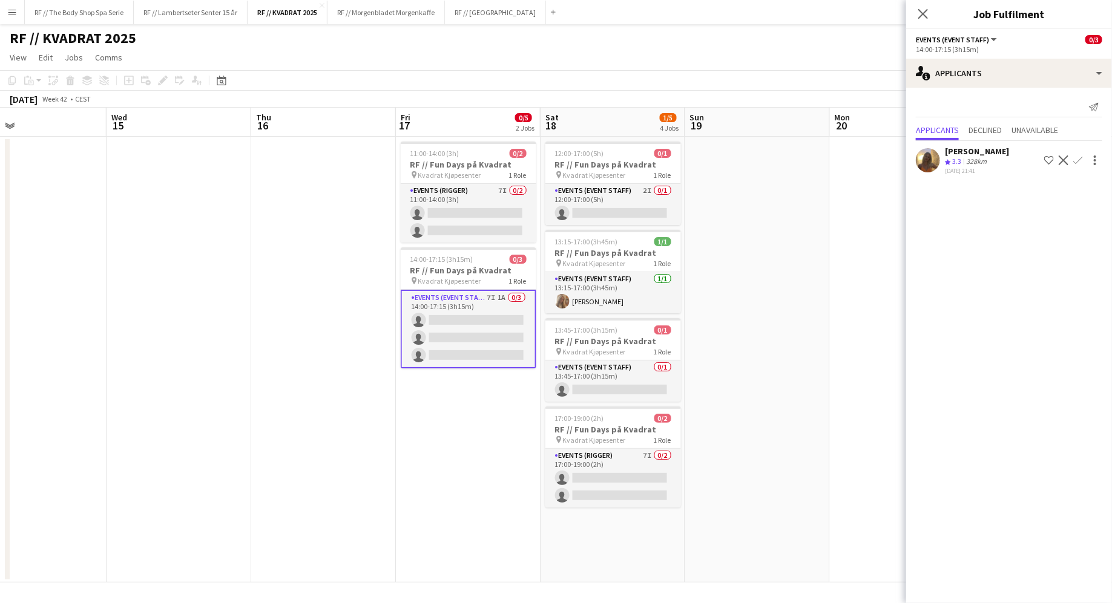
click at [955, 183] on div "Send notification Applicants Declined Unavailable [PERSON_NAME] Crew rating 3.3…" at bounding box center [1009, 137] width 206 height 99
click at [925, 153] on app-user-avatar at bounding box center [928, 160] width 24 height 24
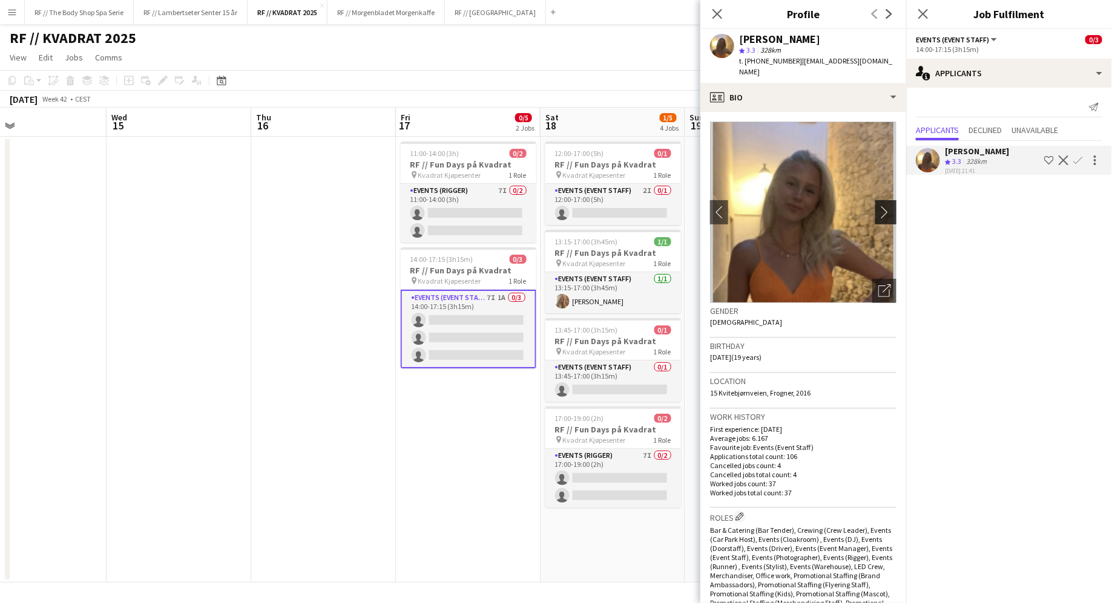
click at [884, 206] on app-icon "chevron-right" at bounding box center [887, 212] width 19 height 13
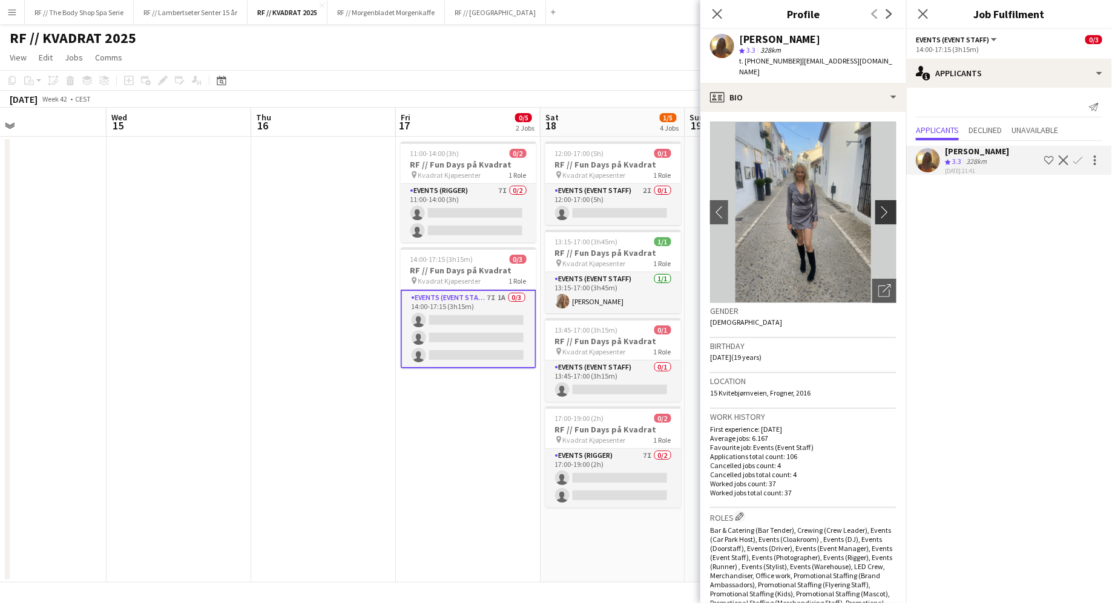
click at [884, 206] on app-icon "chevron-right" at bounding box center [887, 212] width 19 height 13
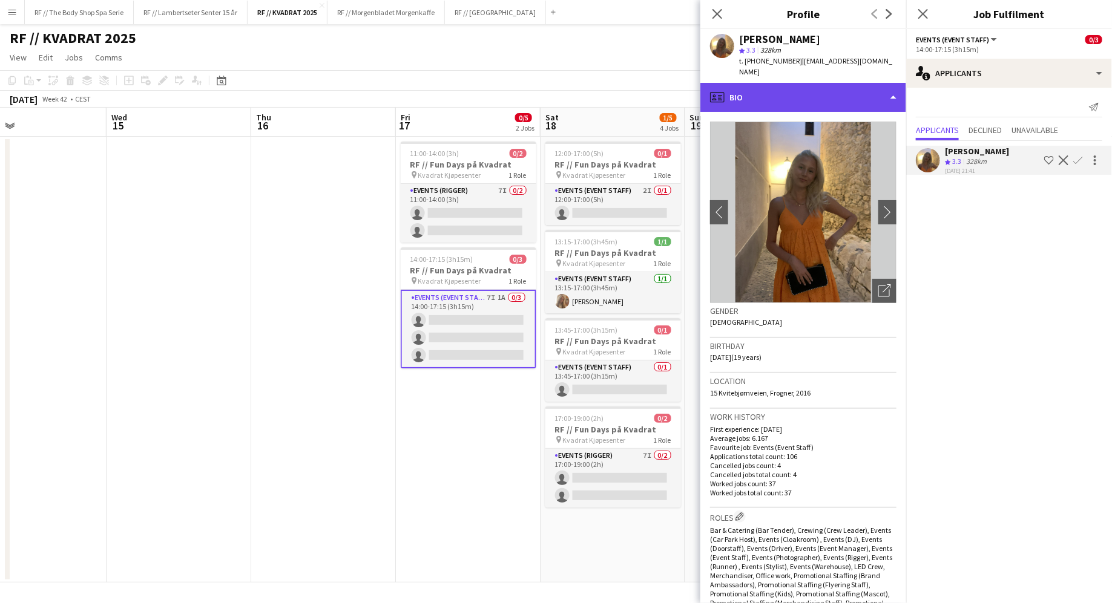
click at [745, 91] on div "profile Bio" at bounding box center [803, 97] width 206 height 29
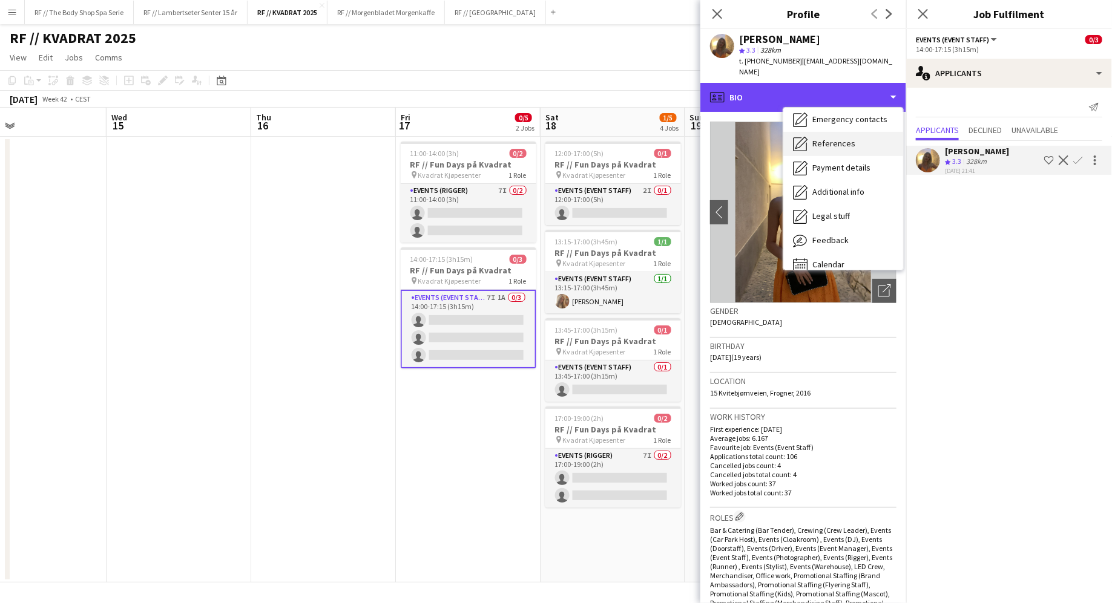
scroll to position [105, 0]
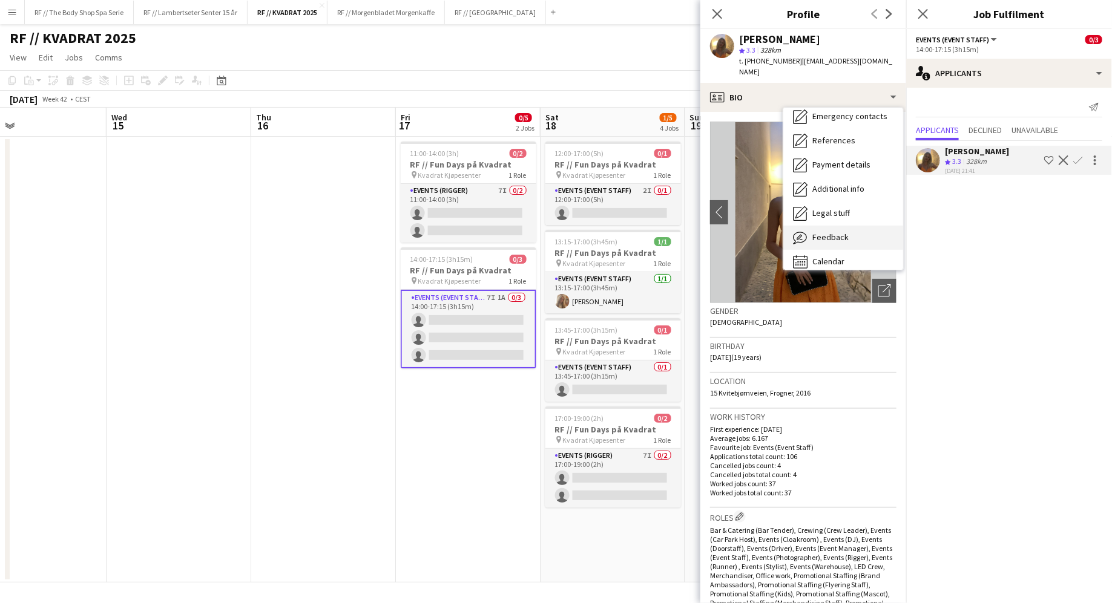
click at [827, 232] on span "Feedback" at bounding box center [830, 237] width 36 height 11
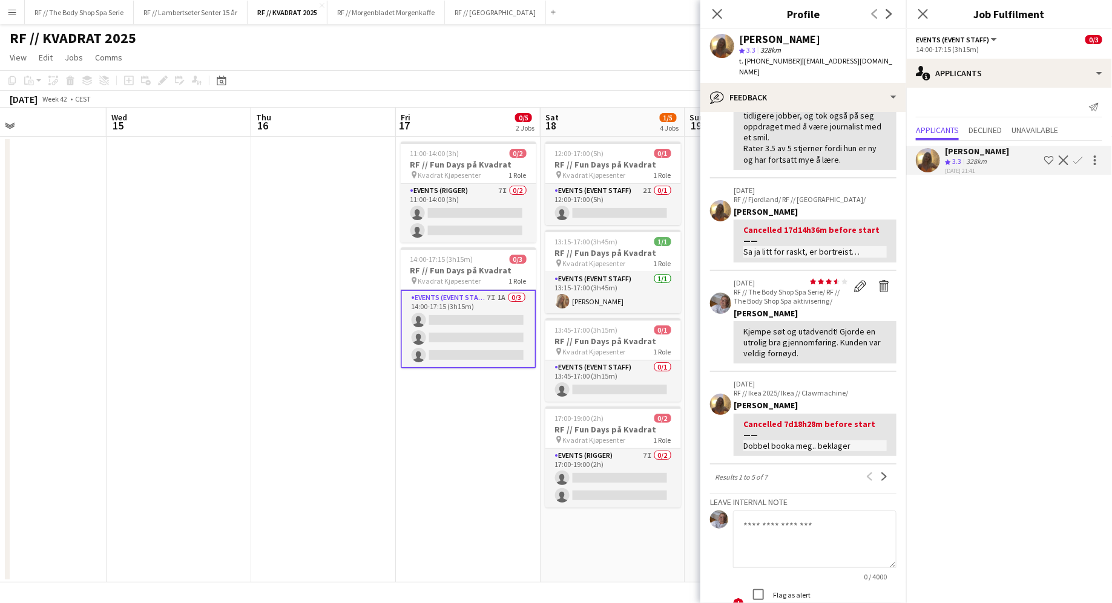
scroll to position [273, 0]
click at [718, 16] on icon "Close pop-in" at bounding box center [716, 13] width 11 height 11
